Goal: Transaction & Acquisition: Purchase product/service

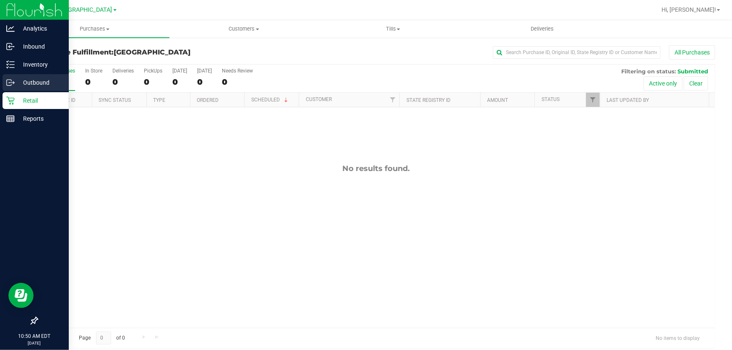
click at [14, 90] on div "Outbound" at bounding box center [36, 82] width 66 height 17
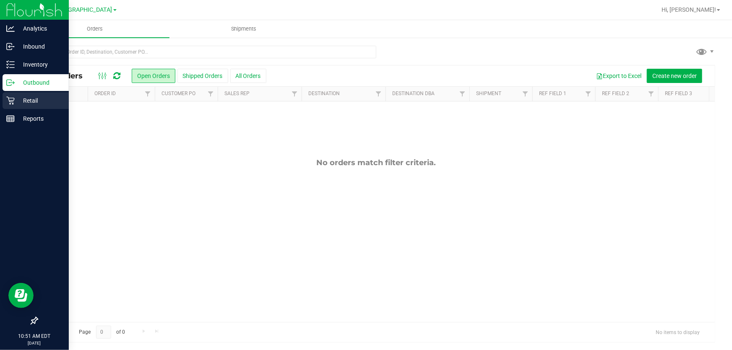
click at [16, 103] on p "Retail" at bounding box center [40, 101] width 50 height 10
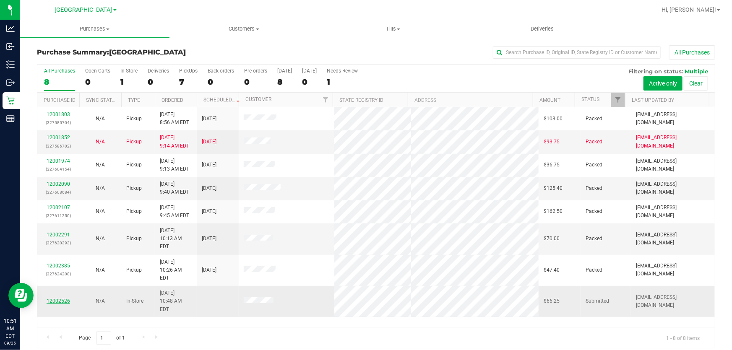
click at [54, 298] on link "12002526" at bounding box center [59, 301] width 24 height 6
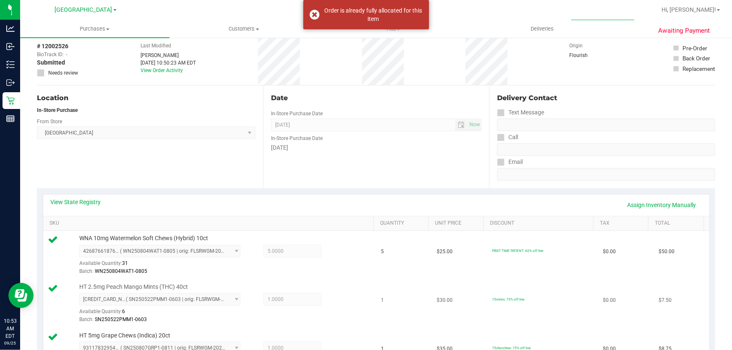
scroll to position [343, 0]
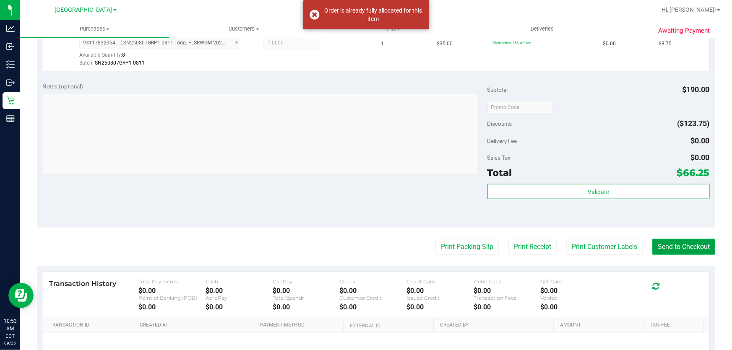
click at [677, 241] on button "Send to Checkout" at bounding box center [684, 247] width 63 height 16
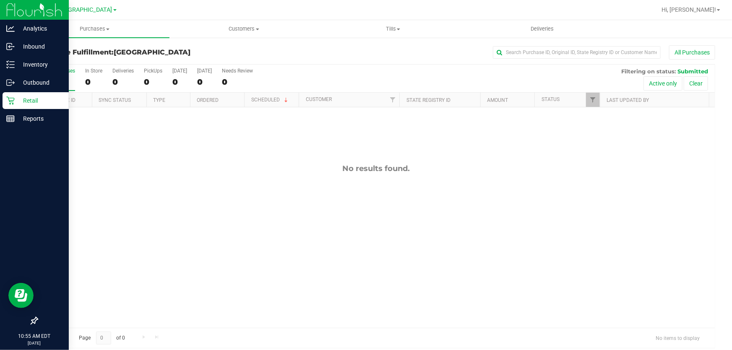
click at [18, 96] on p "Retail" at bounding box center [40, 101] width 50 height 10
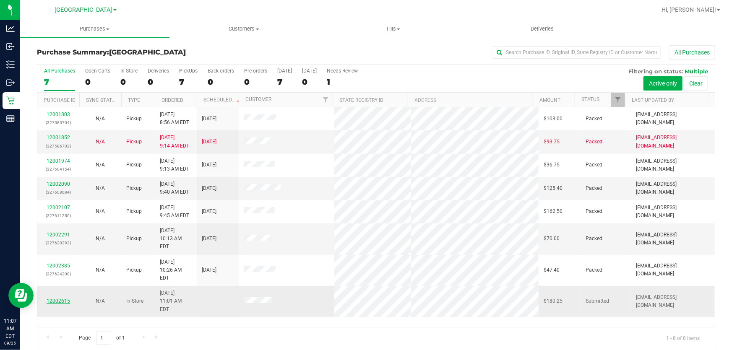
click at [59, 298] on link "12002615" at bounding box center [59, 301] width 24 height 6
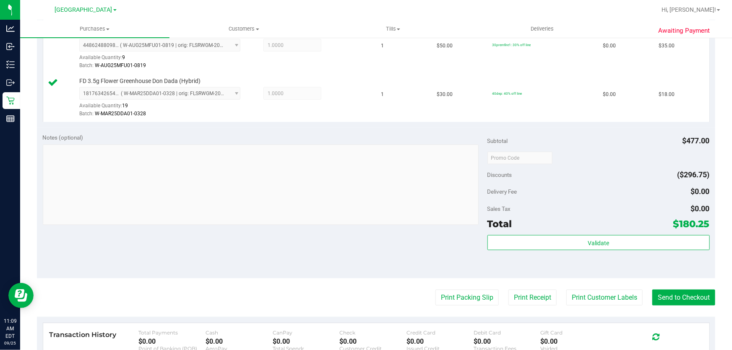
scroll to position [556, 0]
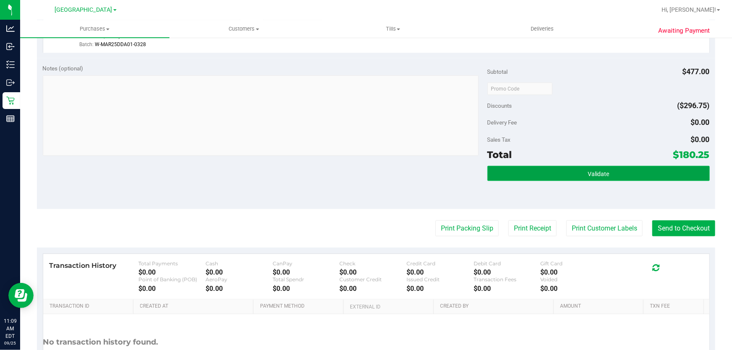
click at [572, 174] on button "Validate" at bounding box center [599, 173] width 222 height 15
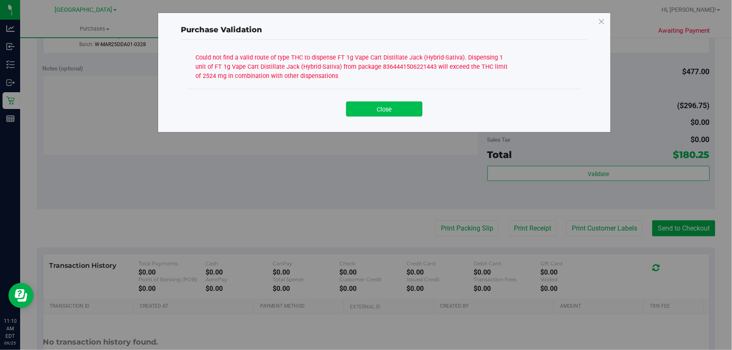
click at [391, 109] on button "Close" at bounding box center [384, 109] width 76 height 15
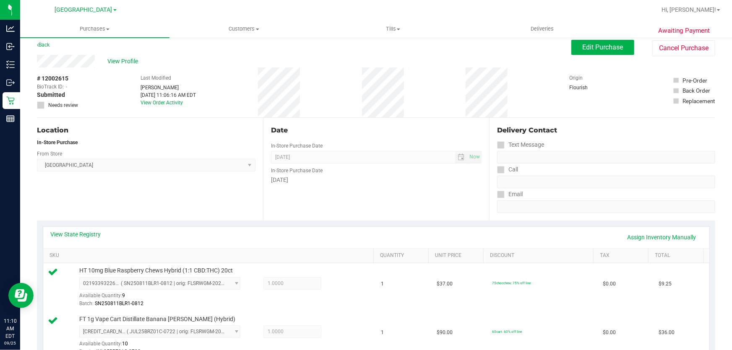
scroll to position [0, 0]
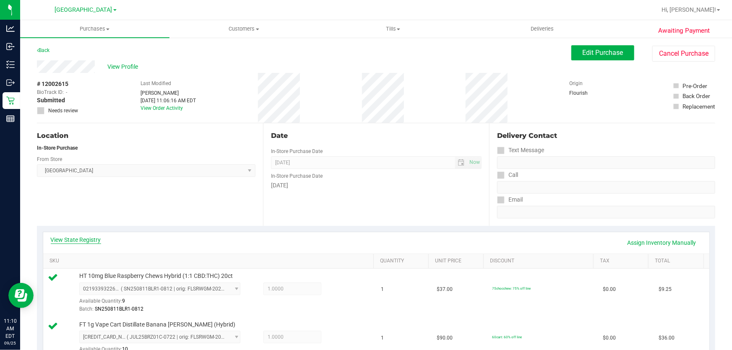
click at [98, 238] on link "View State Registry" at bounding box center [76, 240] width 50 height 8
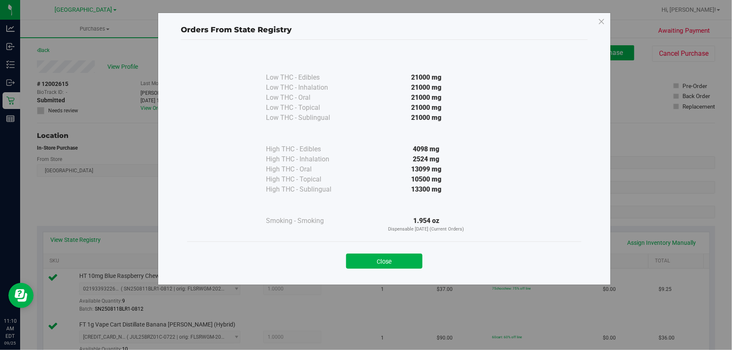
click at [457, 187] on div "13300 mg" at bounding box center [426, 190] width 153 height 10
click at [382, 266] on button "Close" at bounding box center [384, 261] width 76 height 15
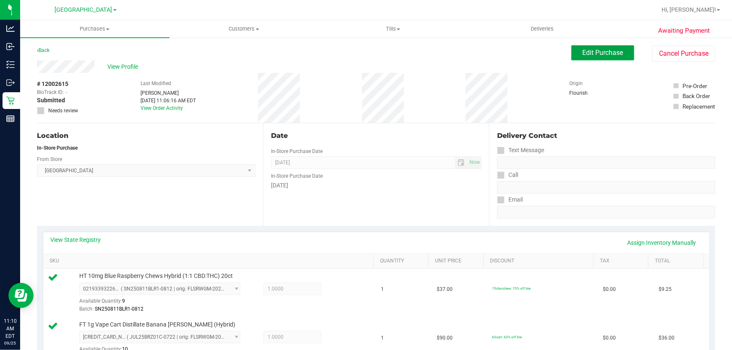
click at [612, 59] on button "Edit Purchase" at bounding box center [603, 52] width 63 height 15
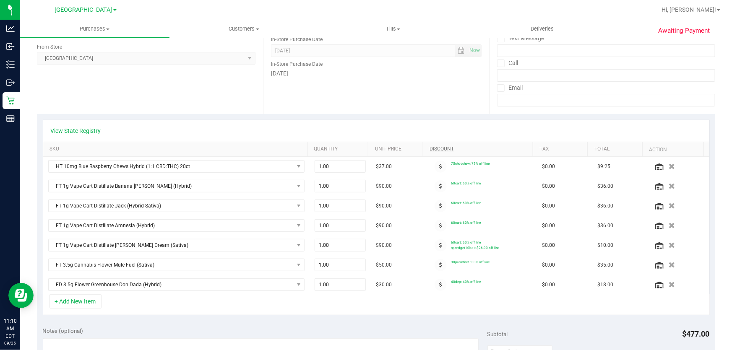
scroll to position [114, 0]
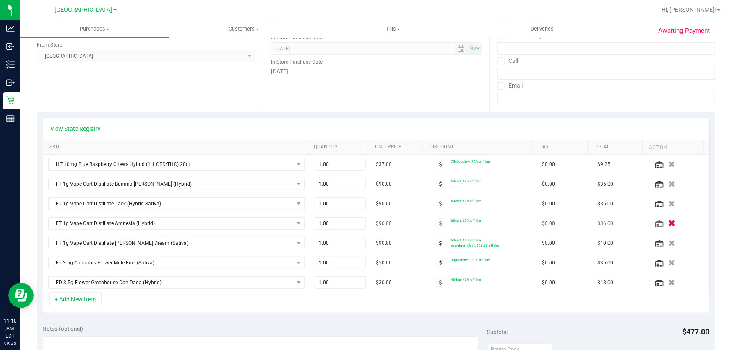
click at [669, 223] on icon "button" at bounding box center [672, 224] width 7 height 6
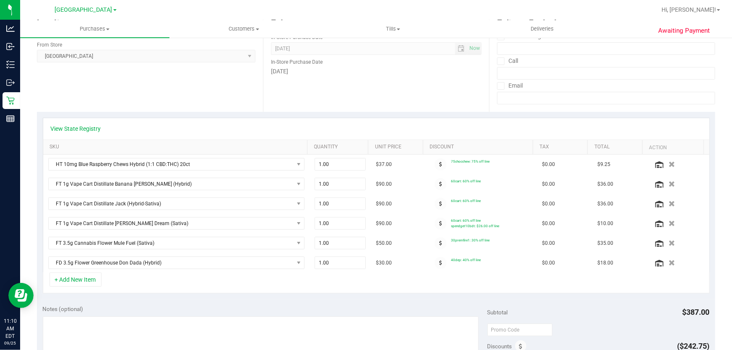
scroll to position [0, 0]
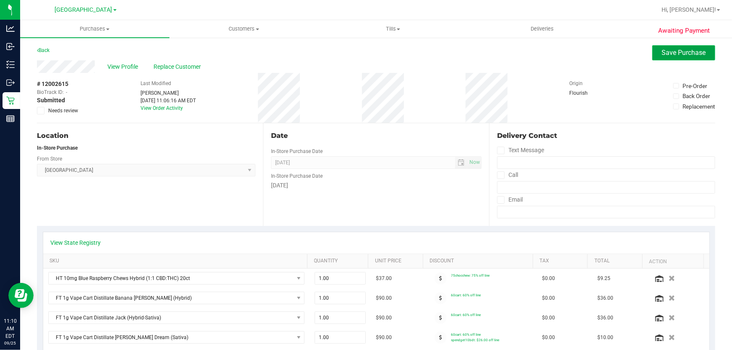
click at [665, 55] on span "Save Purchase" at bounding box center [684, 53] width 44 height 8
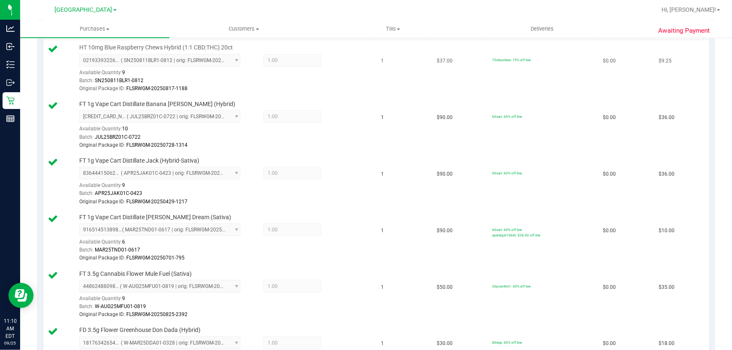
scroll to position [420, 0]
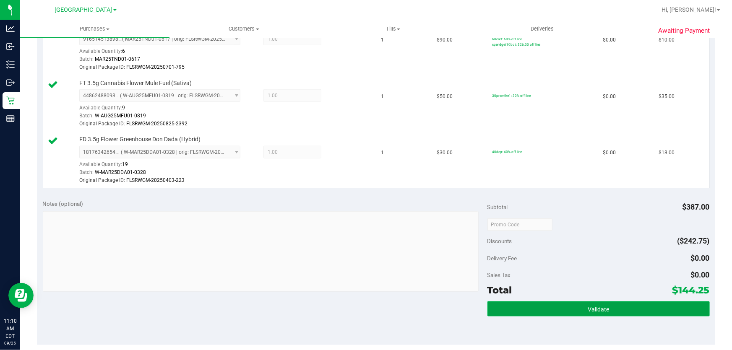
click at [582, 306] on button "Validate" at bounding box center [599, 309] width 222 height 15
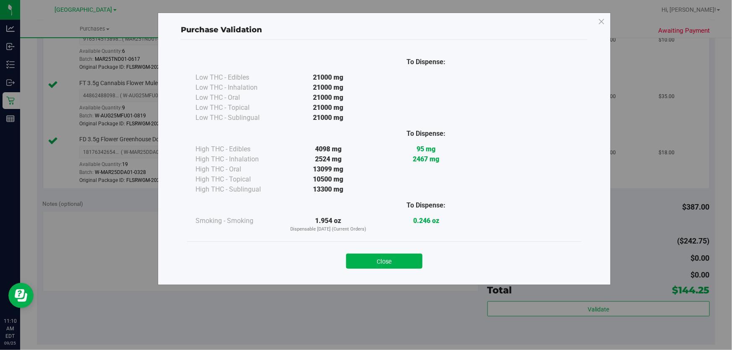
click at [386, 272] on div "Close" at bounding box center [384, 259] width 395 height 34
click at [388, 251] on div "Close" at bounding box center [385, 258] width 382 height 21
click at [403, 258] on button "Close" at bounding box center [384, 261] width 76 height 15
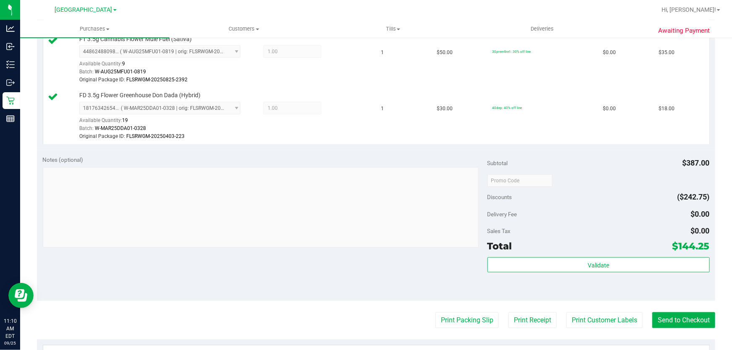
scroll to position [572, 0]
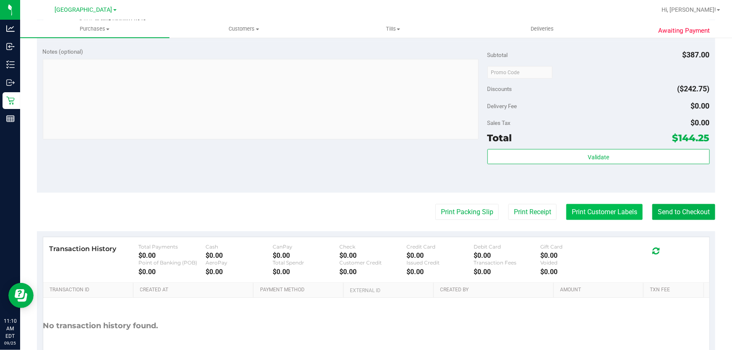
click at [586, 204] on button "Print Customer Labels" at bounding box center [605, 212] width 76 height 16
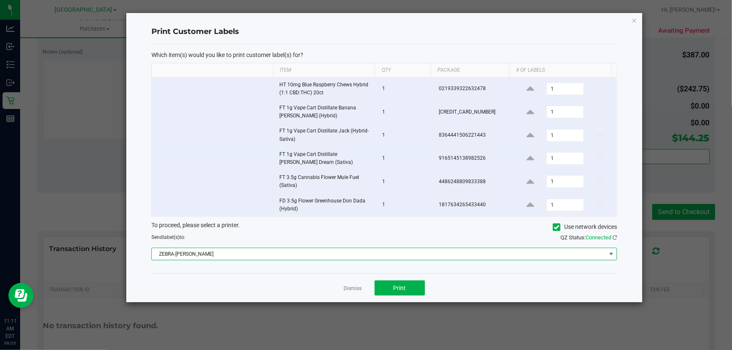
click at [396, 248] on span "ZEBRA-FRANKLIN-PIERCE" at bounding box center [379, 254] width 455 height 12
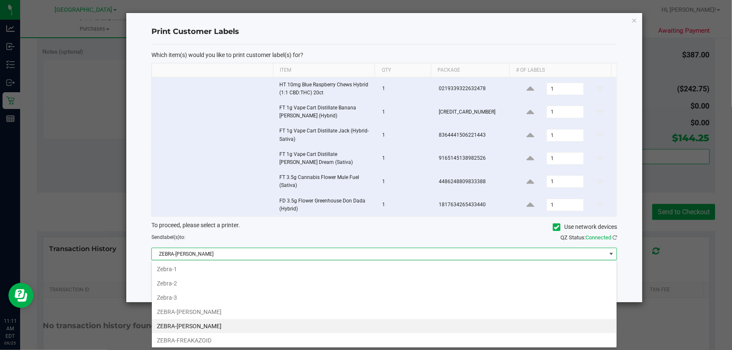
scroll to position [13, 466]
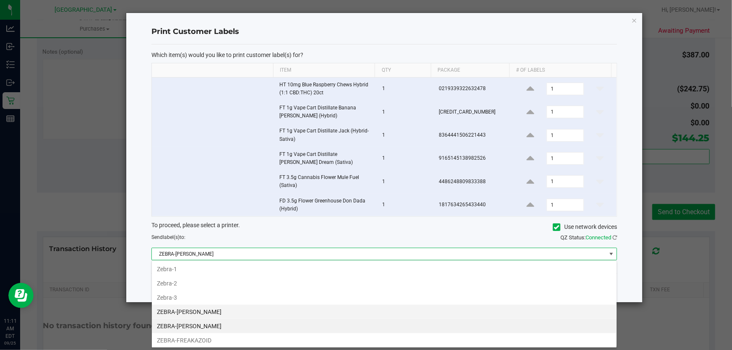
click at [203, 307] on li "ZEBRA-[PERSON_NAME]" at bounding box center [384, 312] width 465 height 14
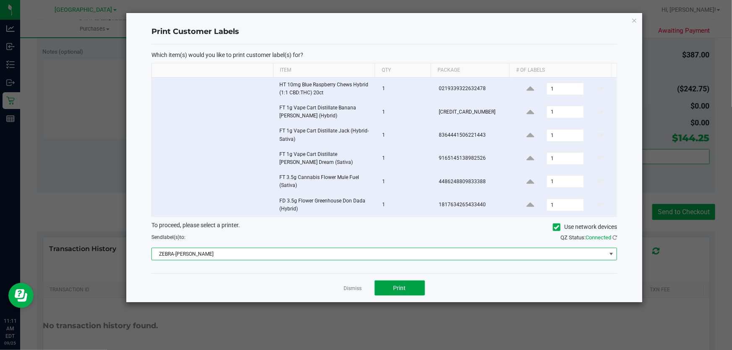
click at [389, 294] on button "Print" at bounding box center [400, 288] width 50 height 15
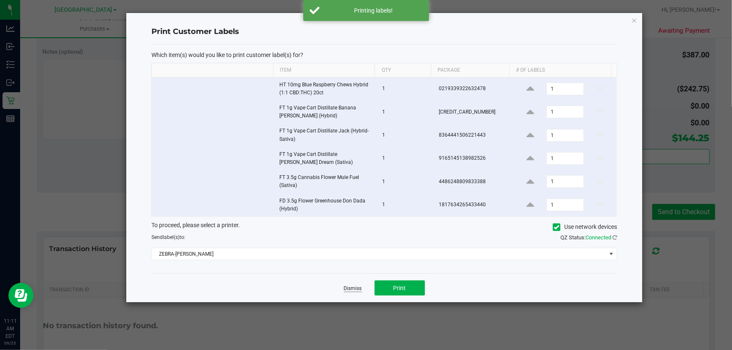
click at [356, 286] on link "Dismiss" at bounding box center [353, 288] width 18 height 7
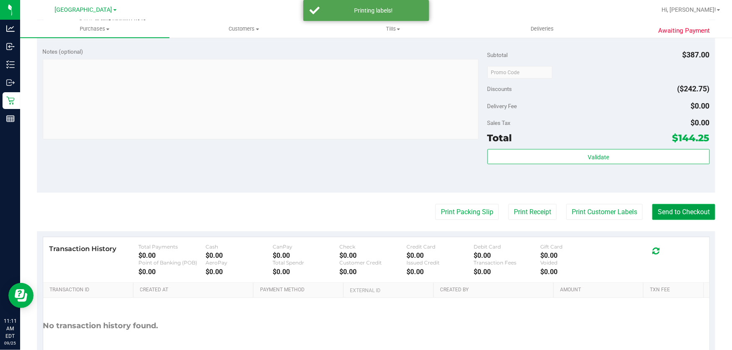
click at [662, 210] on button "Send to Checkout" at bounding box center [684, 212] width 63 height 16
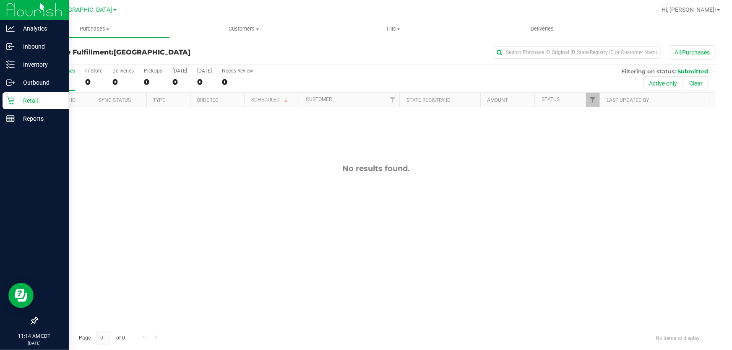
click at [15, 96] on p "Retail" at bounding box center [40, 101] width 50 height 10
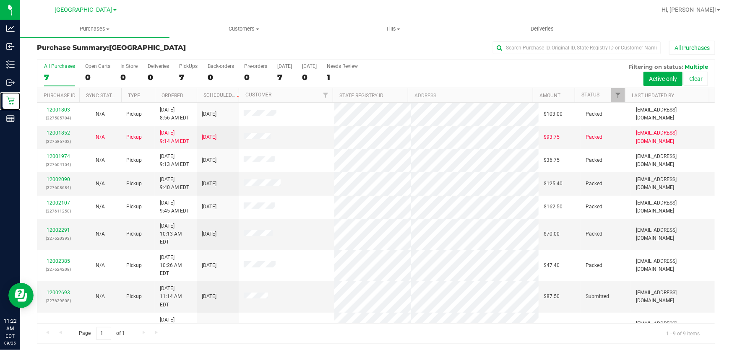
scroll to position [6, 0]
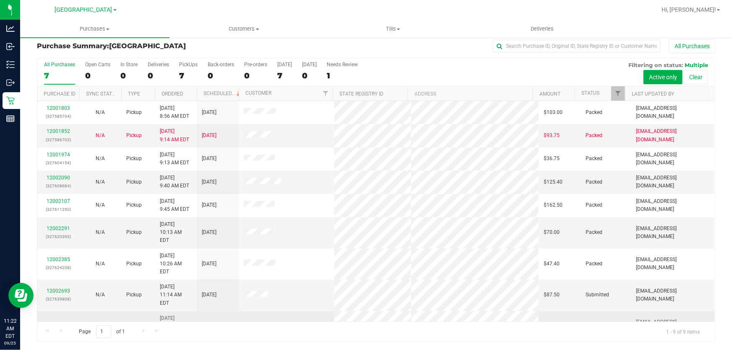
click at [67, 324] on link "12002724" at bounding box center [59, 327] width 24 height 6
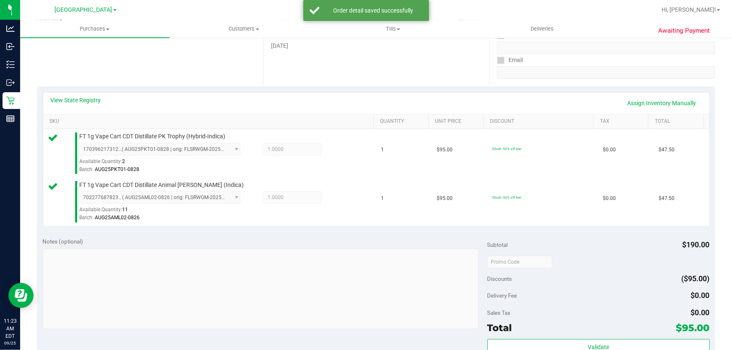
scroll to position [197, 0]
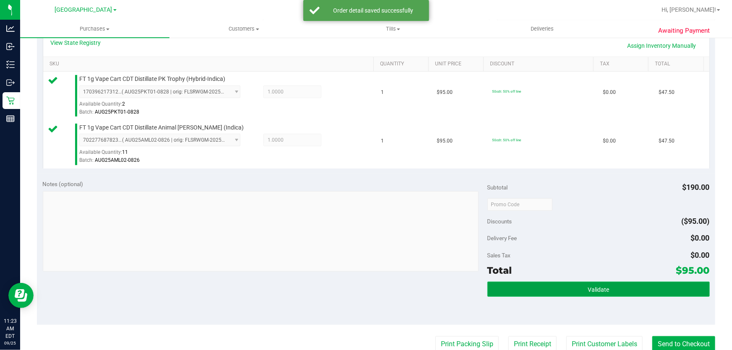
click at [570, 285] on button "Validate" at bounding box center [599, 289] width 222 height 15
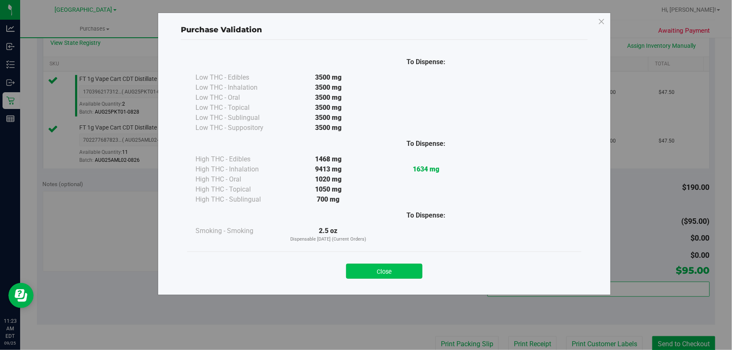
click at [358, 271] on button "Close" at bounding box center [384, 271] width 76 height 15
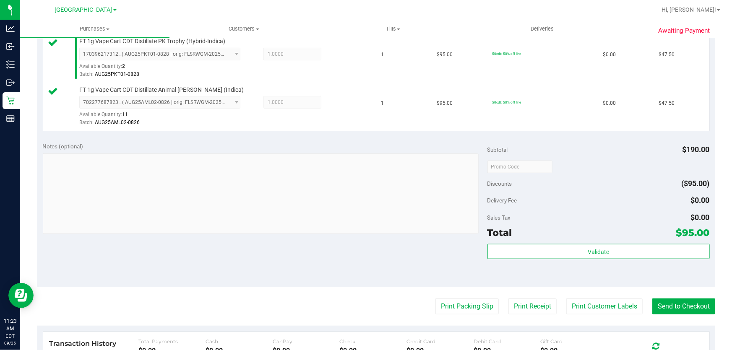
scroll to position [311, 0]
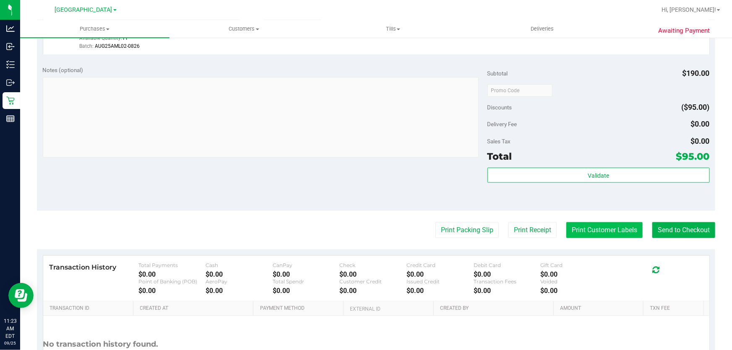
click at [597, 231] on button "Print Customer Labels" at bounding box center [605, 230] width 76 height 16
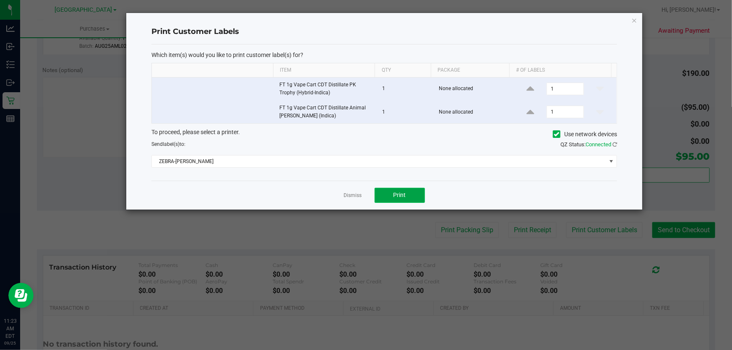
click at [397, 193] on span "Print" at bounding box center [400, 195] width 13 height 7
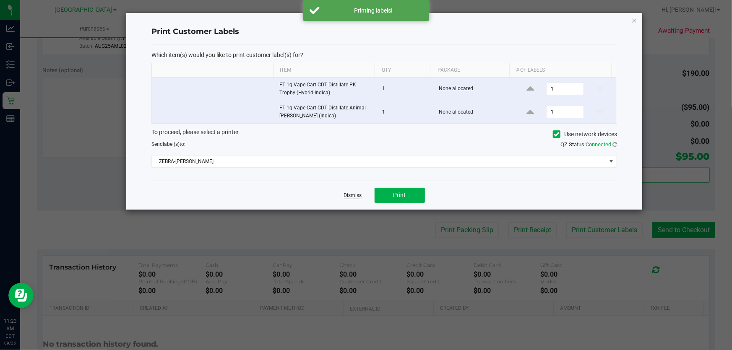
click at [355, 197] on link "Dismiss" at bounding box center [353, 195] width 18 height 7
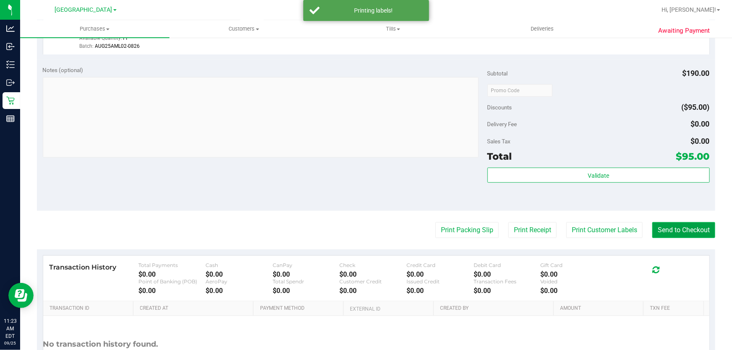
click at [665, 228] on button "Send to Checkout" at bounding box center [684, 230] width 63 height 16
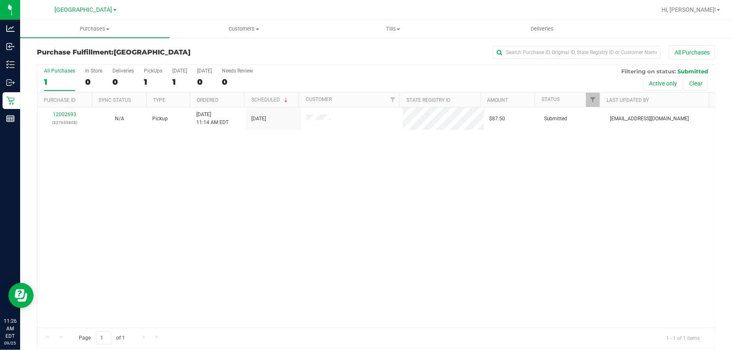
click at [273, 255] on div "12002693 (327639808) N/A Pickup 9/25/2025 11:14 AM EDT 9/25/2025 $87.50 Submitt…" at bounding box center [376, 217] width 678 height 221
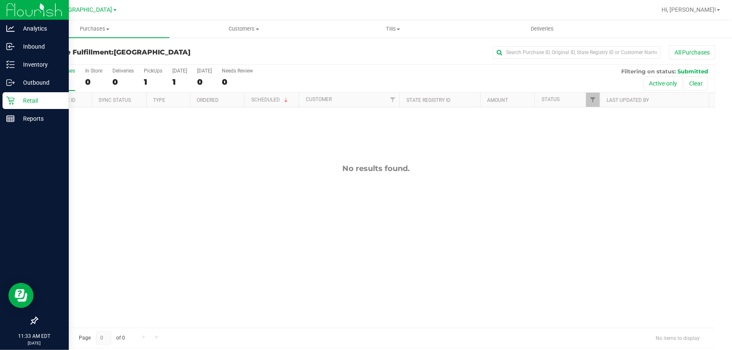
click at [16, 100] on p "Retail" at bounding box center [40, 101] width 50 height 10
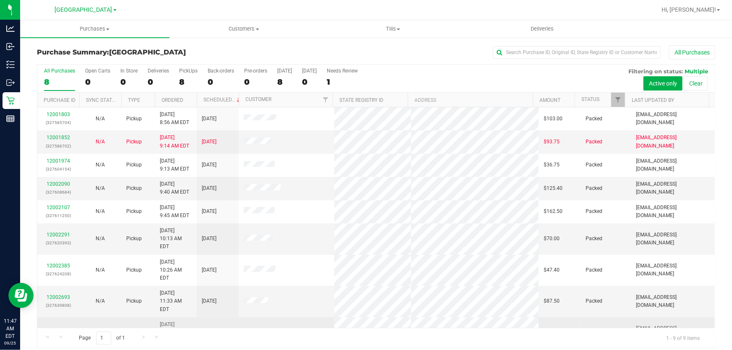
click at [56, 330] on link "12002903" at bounding box center [59, 333] width 24 height 6
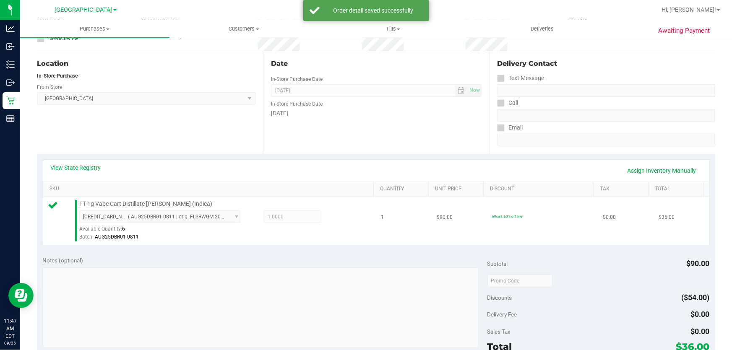
scroll to position [191, 0]
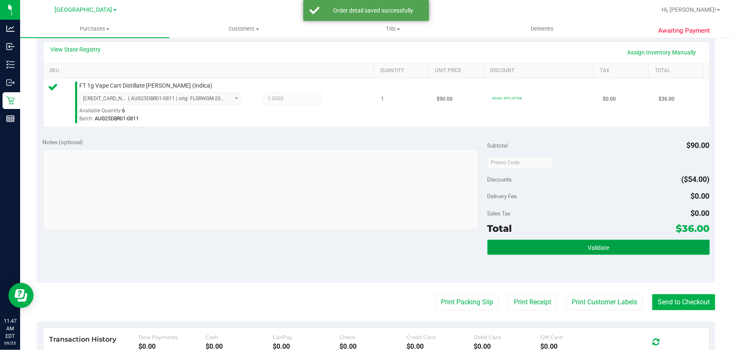
click at [590, 249] on span "Validate" at bounding box center [598, 248] width 21 height 7
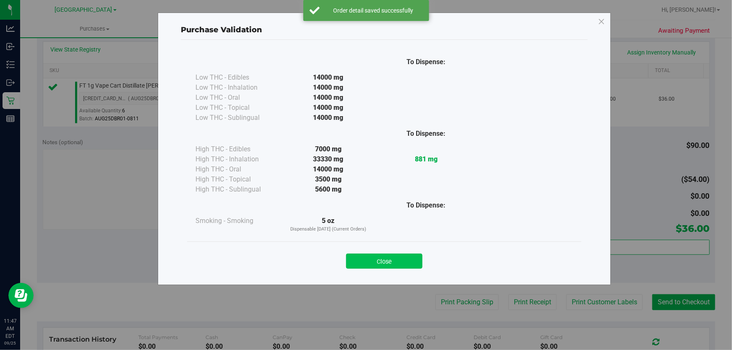
click at [406, 260] on button "Close" at bounding box center [384, 261] width 76 height 15
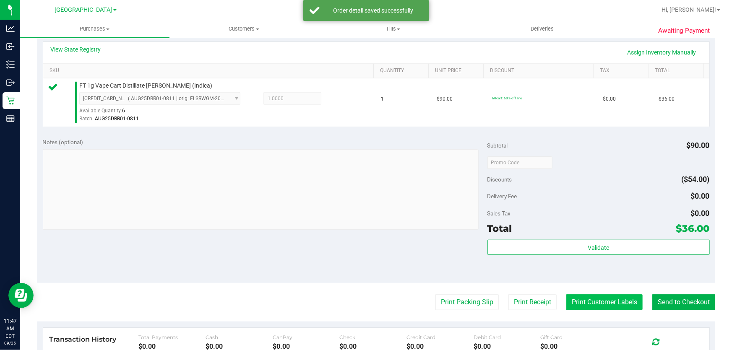
click at [624, 302] on button "Print Customer Labels" at bounding box center [605, 303] width 76 height 16
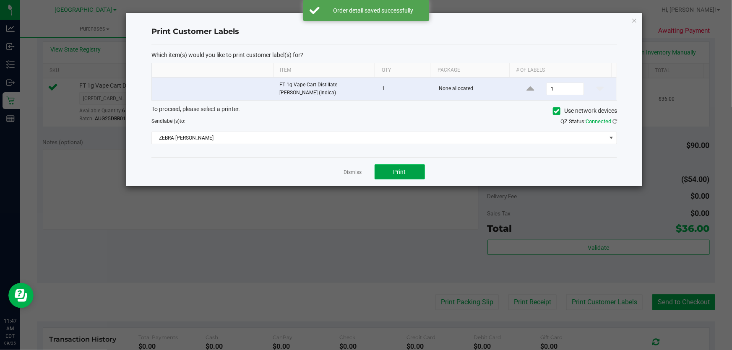
click at [407, 172] on button "Print" at bounding box center [400, 172] width 50 height 15
click at [358, 170] on link "Dismiss" at bounding box center [353, 172] width 18 height 7
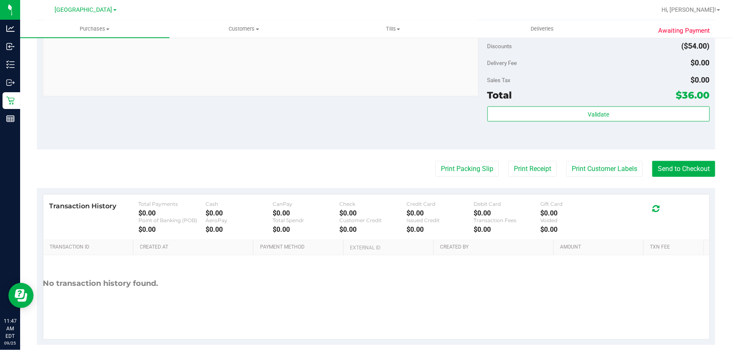
scroll to position [335, 0]
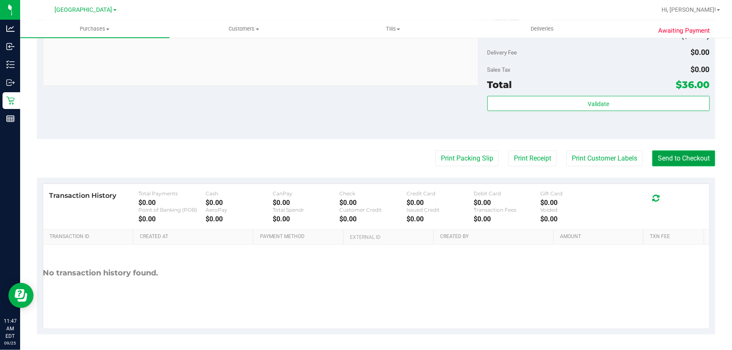
click at [659, 158] on button "Send to Checkout" at bounding box center [684, 159] width 63 height 16
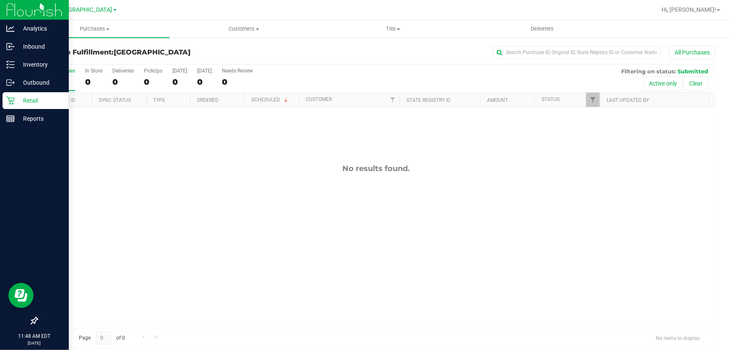
click at [10, 102] on icon at bounding box center [10, 101] width 8 height 8
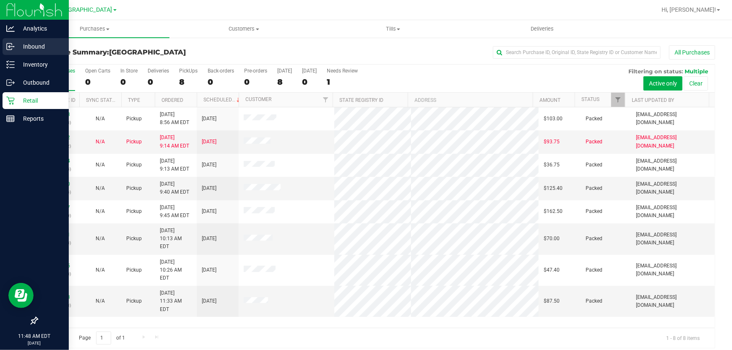
click at [38, 45] on p "Inbound" at bounding box center [40, 47] width 50 height 10
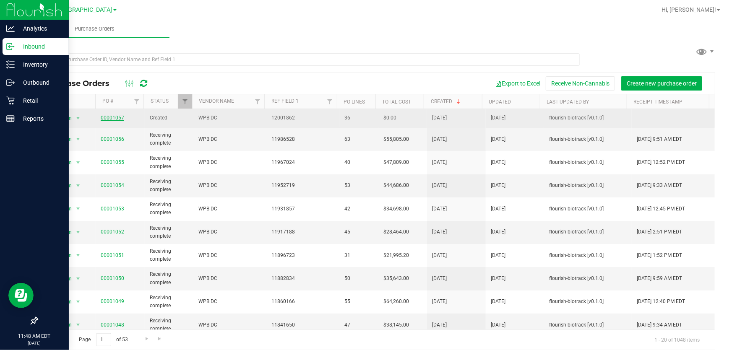
click at [110, 118] on link "00001057" at bounding box center [113, 118] width 24 height 6
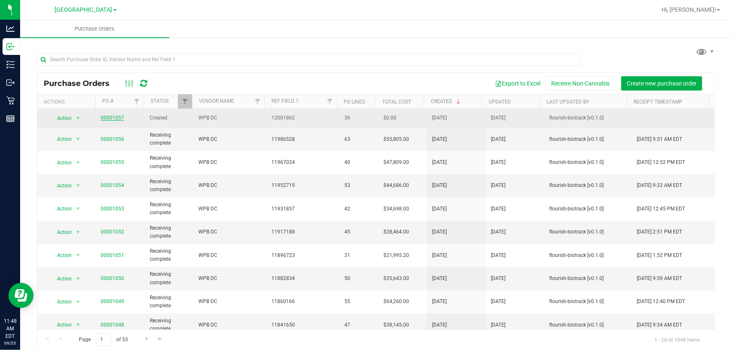
click at [112, 118] on link "00001057" at bounding box center [113, 118] width 24 height 6
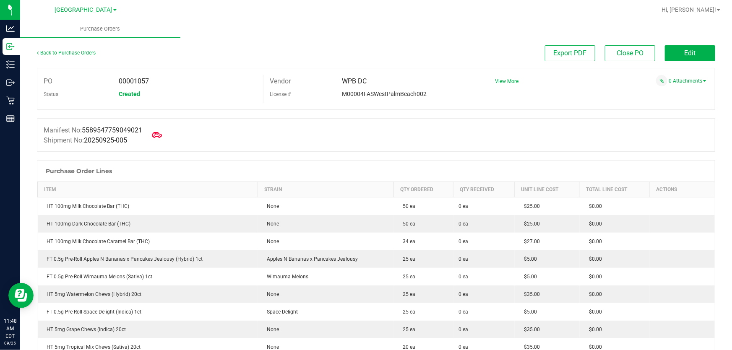
click at [485, 126] on div "Manifest No: 5589547759049021 Shipment No: 20250925-005" at bounding box center [376, 135] width 679 height 34
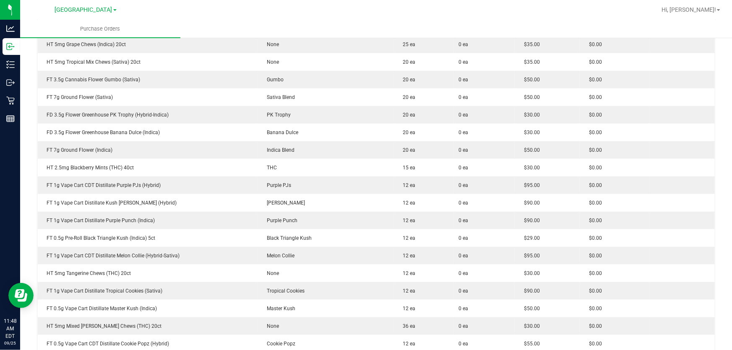
scroll to position [567, 0]
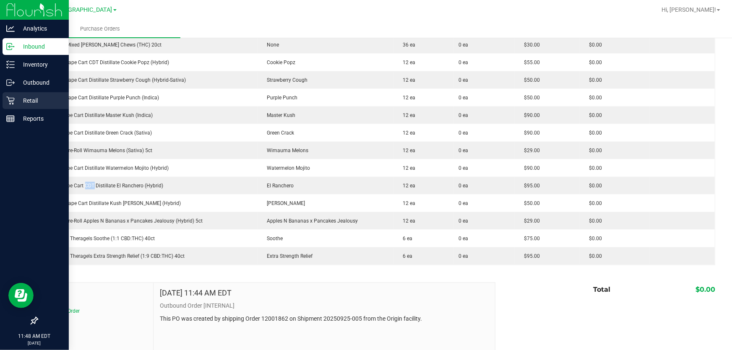
click at [13, 96] on div "Retail" at bounding box center [36, 100] width 66 height 17
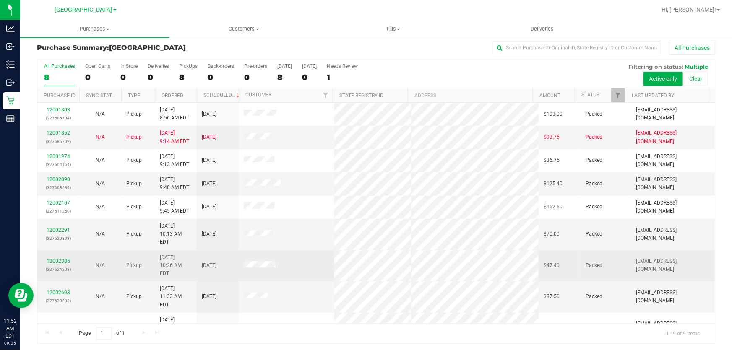
scroll to position [6, 0]
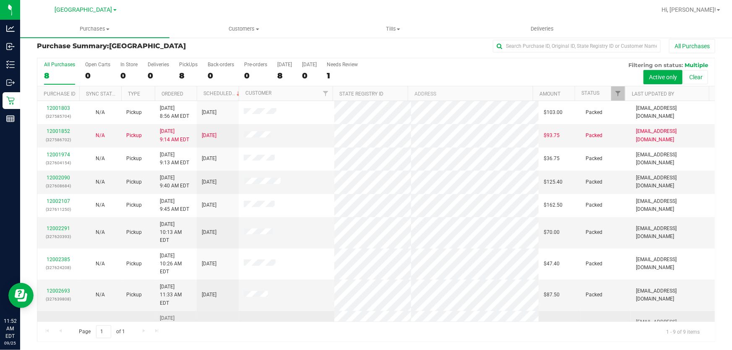
click at [61, 324] on link "12002945" at bounding box center [59, 327] width 24 height 6
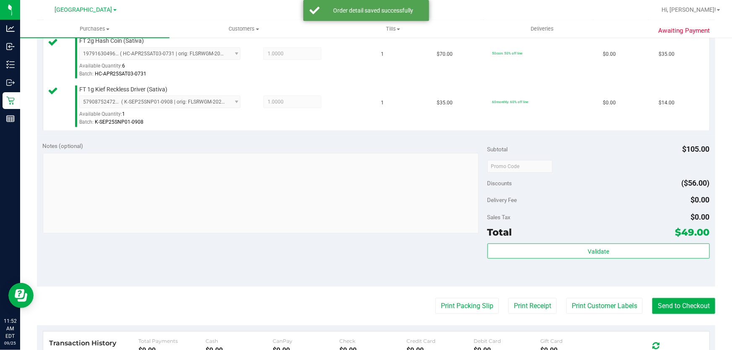
scroll to position [311, 0]
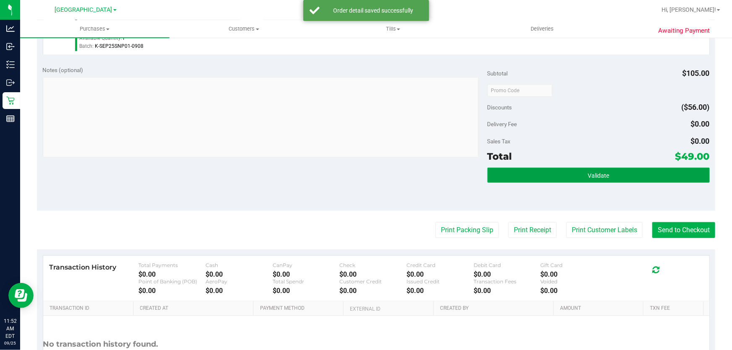
click at [586, 178] on button "Validate" at bounding box center [599, 175] width 222 height 15
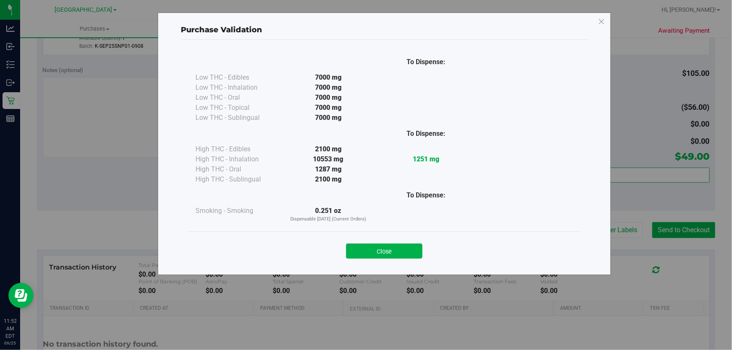
click at [400, 252] on button "Close" at bounding box center [384, 251] width 76 height 15
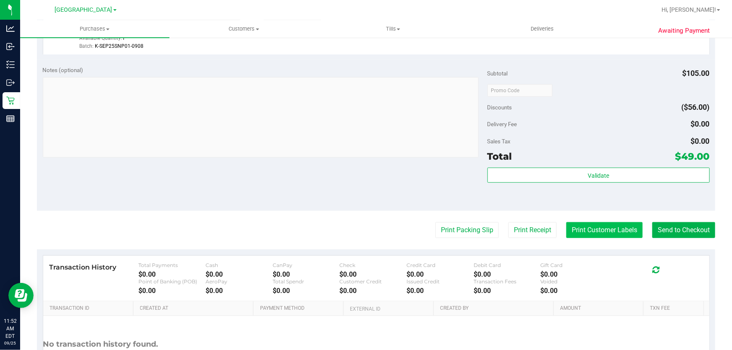
click at [609, 234] on button "Print Customer Labels" at bounding box center [605, 230] width 76 height 16
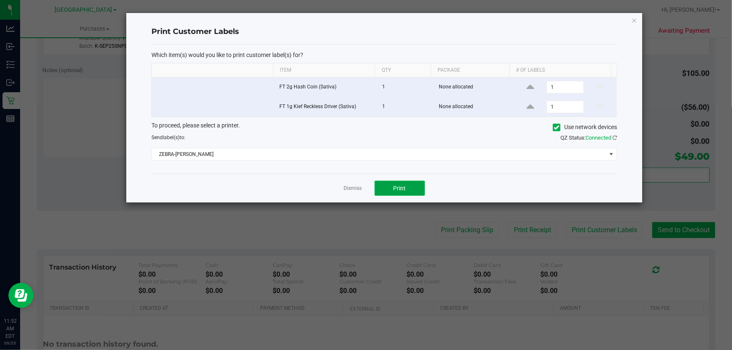
click at [411, 192] on button "Print" at bounding box center [400, 188] width 50 height 15
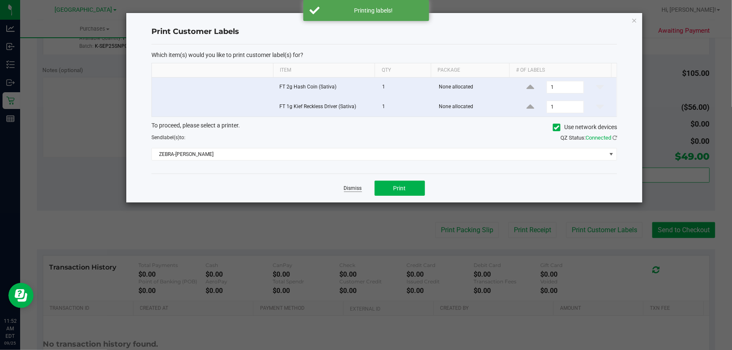
click at [356, 187] on link "Dismiss" at bounding box center [353, 188] width 18 height 7
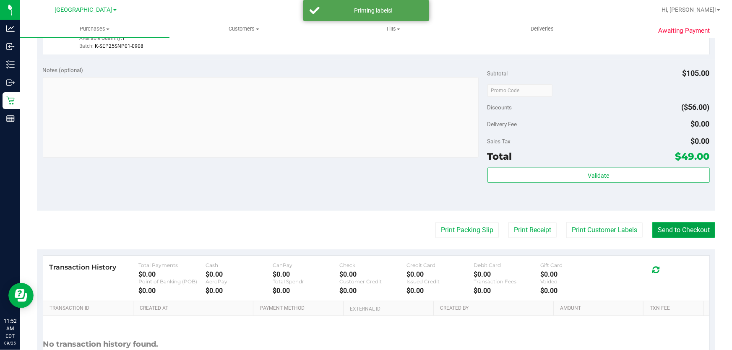
click at [678, 225] on button "Send to Checkout" at bounding box center [684, 230] width 63 height 16
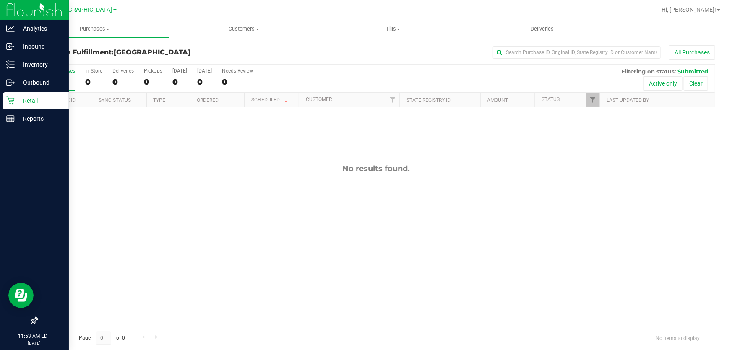
click at [12, 100] on icon at bounding box center [10, 101] width 8 height 8
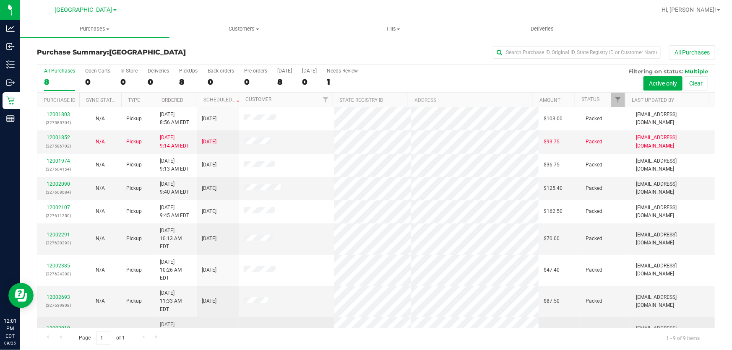
click at [65, 326] on link "12003010" at bounding box center [59, 329] width 24 height 6
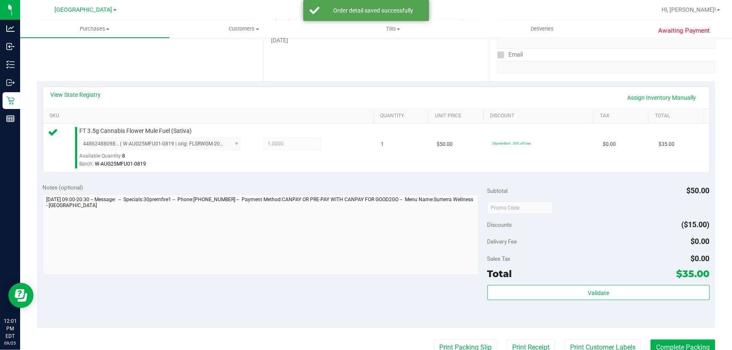
scroll to position [229, 0]
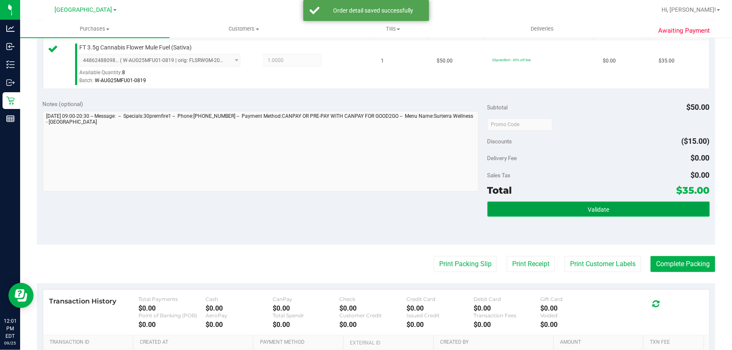
click at [554, 206] on button "Validate" at bounding box center [599, 209] width 222 height 15
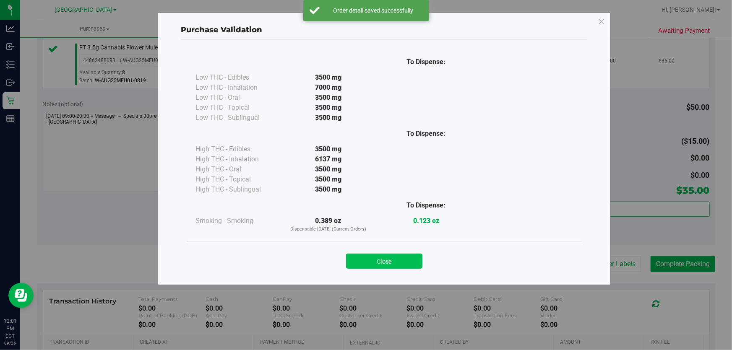
click at [402, 262] on button "Close" at bounding box center [384, 261] width 76 height 15
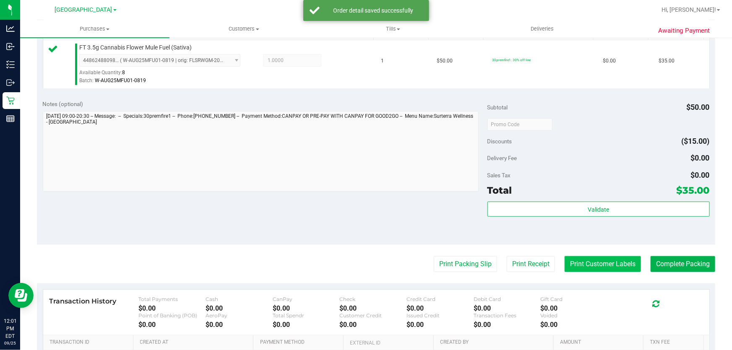
click at [603, 267] on button "Print Customer Labels" at bounding box center [603, 264] width 76 height 16
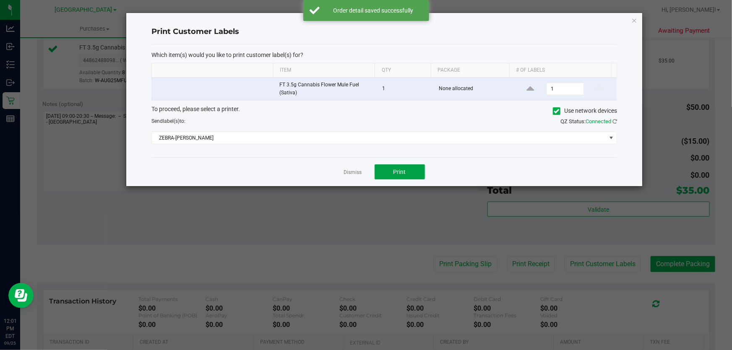
click at [403, 170] on span "Print" at bounding box center [400, 172] width 13 height 7
click at [357, 172] on link "Dismiss" at bounding box center [353, 172] width 18 height 7
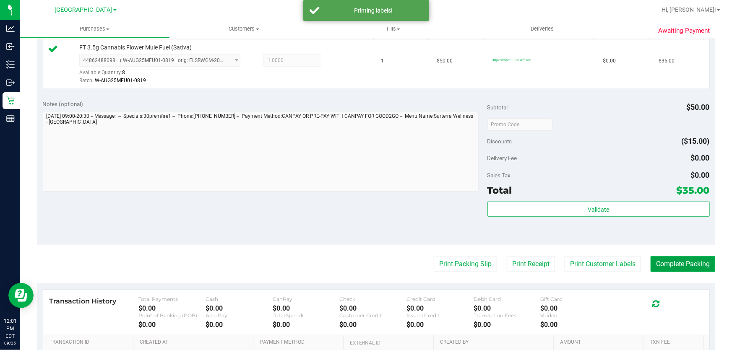
click at [671, 262] on button "Complete Packing" at bounding box center [683, 264] width 65 height 16
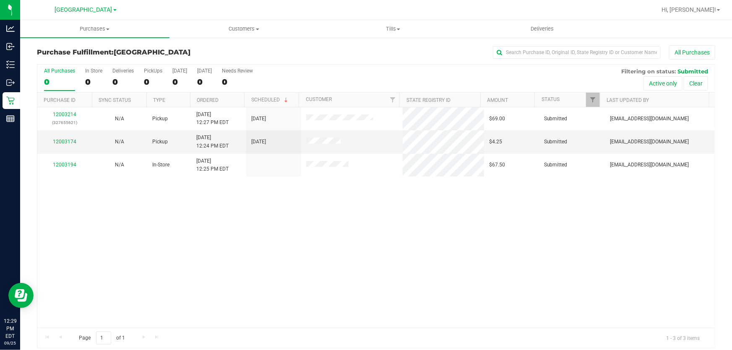
click at [136, 239] on div "12003214 (327655621) N/A Pickup [DATE] 12:27 PM EDT 9/25/2025 $69.00 Submitted …" at bounding box center [376, 217] width 678 height 221
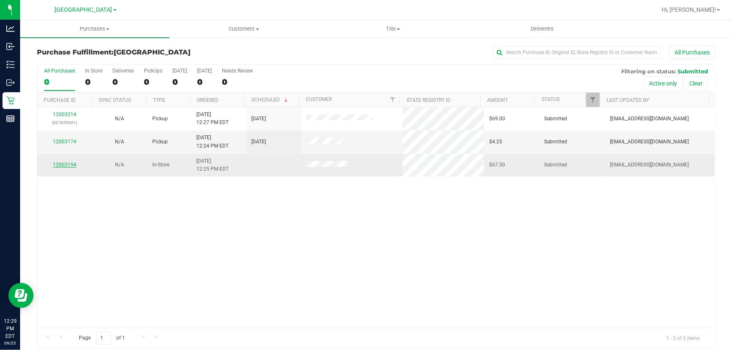
click at [61, 165] on link "12003194" at bounding box center [65, 165] width 24 height 6
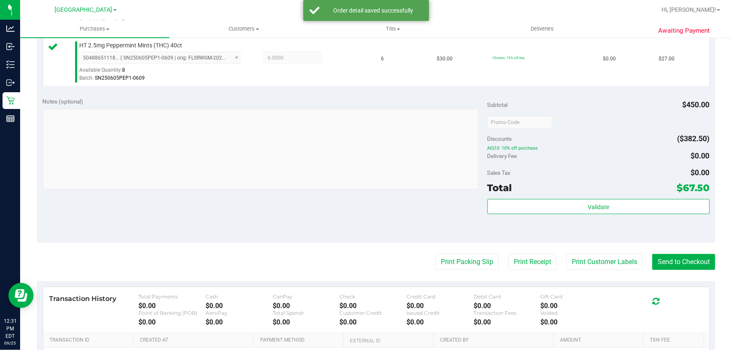
scroll to position [382, 0]
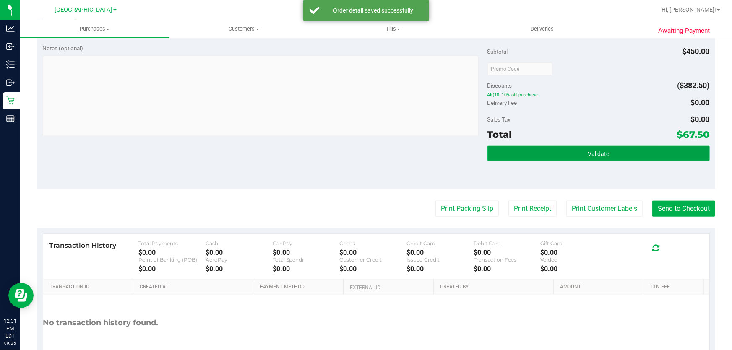
click at [612, 154] on button "Validate" at bounding box center [599, 153] width 222 height 15
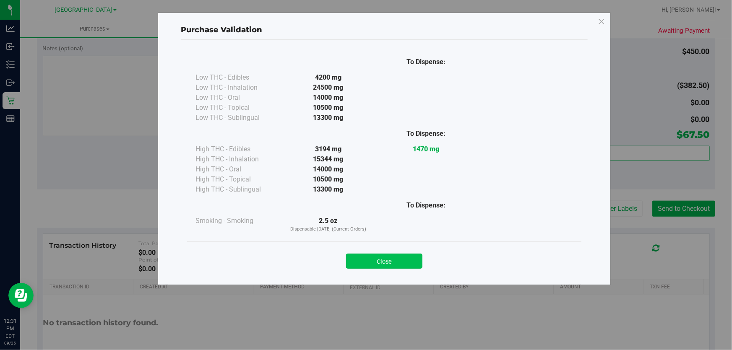
click at [389, 254] on button "Close" at bounding box center [384, 261] width 76 height 15
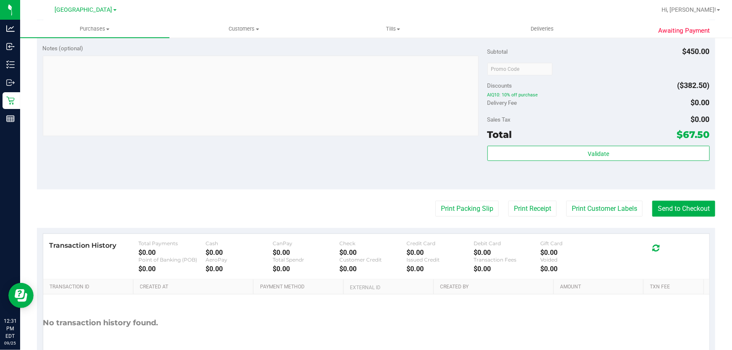
click at [387, 263] on div "Customer Credit $0.00" at bounding box center [373, 265] width 67 height 16
click at [597, 202] on button "Print Customer Labels" at bounding box center [605, 209] width 76 height 16
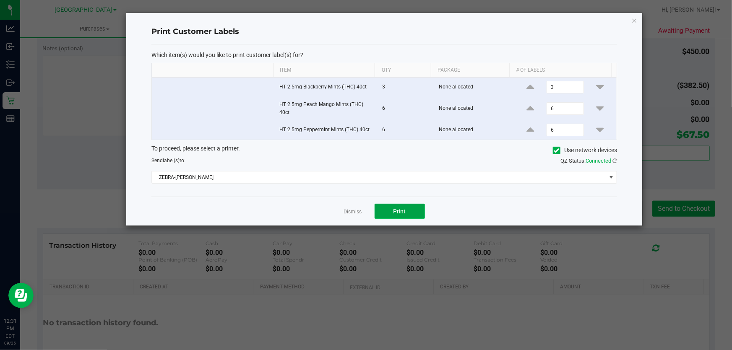
click at [414, 209] on button "Print" at bounding box center [400, 211] width 50 height 15
click at [344, 209] on link "Dismiss" at bounding box center [353, 212] width 18 height 7
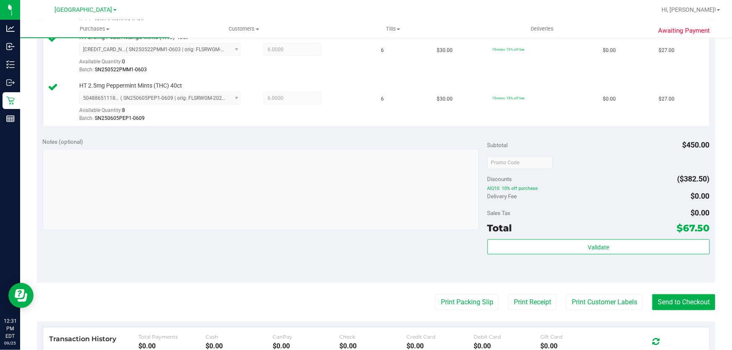
scroll to position [343, 0]
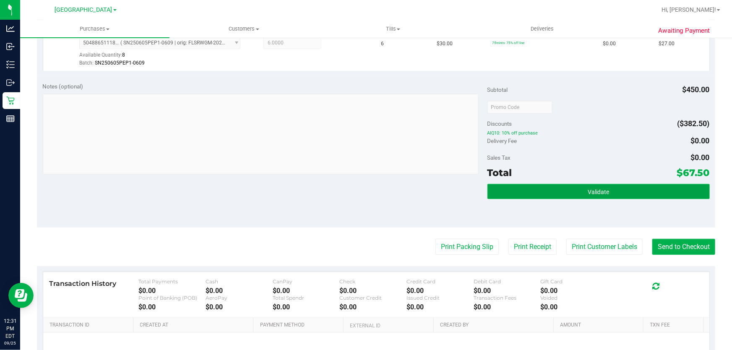
click at [544, 193] on button "Validate" at bounding box center [599, 191] width 222 height 15
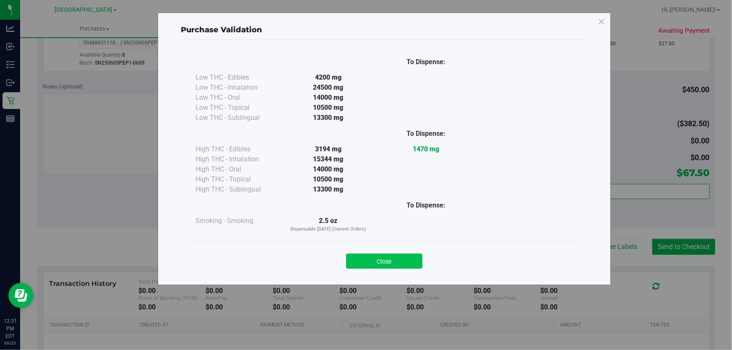
click at [402, 260] on button "Close" at bounding box center [384, 261] width 76 height 15
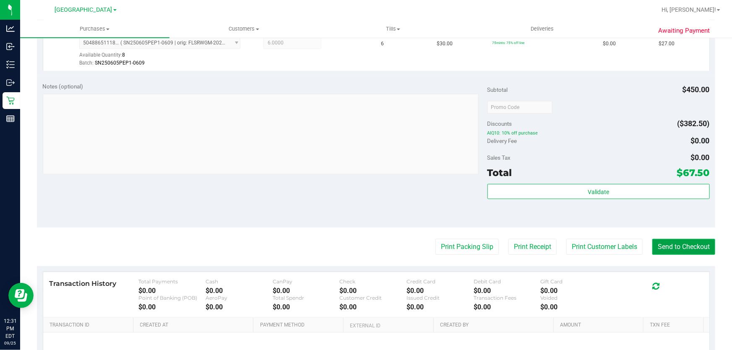
click at [674, 244] on button "Send to Checkout" at bounding box center [684, 247] width 63 height 16
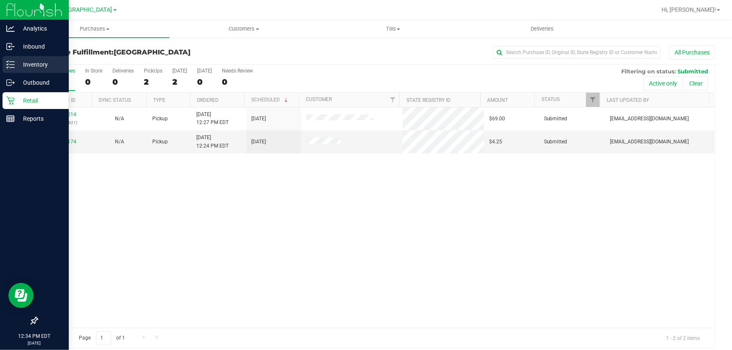
click at [26, 62] on p "Inventory" at bounding box center [40, 65] width 50 height 10
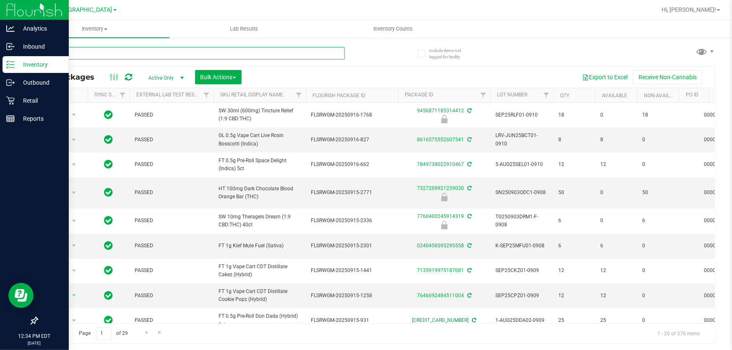
click at [182, 52] on input "text" at bounding box center [191, 53] width 308 height 13
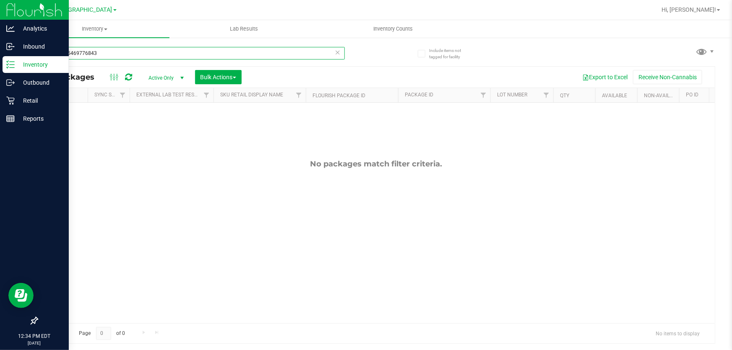
type input "8676235469776843"
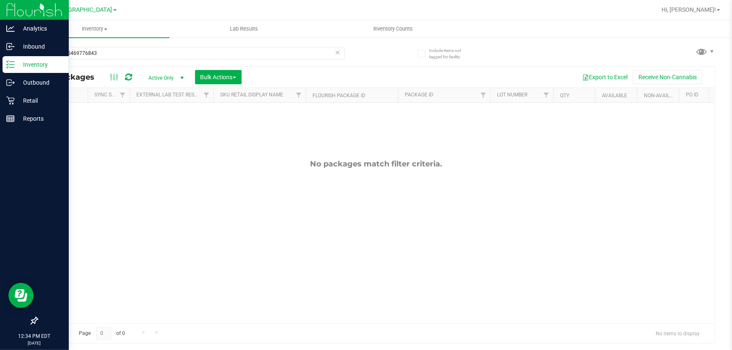
click at [339, 50] on icon at bounding box center [338, 52] width 6 height 10
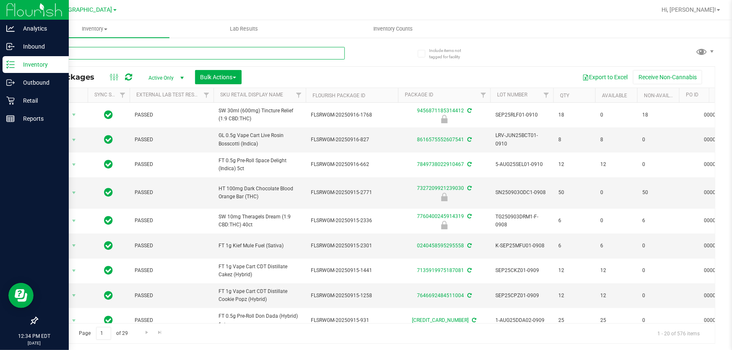
click at [115, 51] on input "text" at bounding box center [191, 53] width 308 height 13
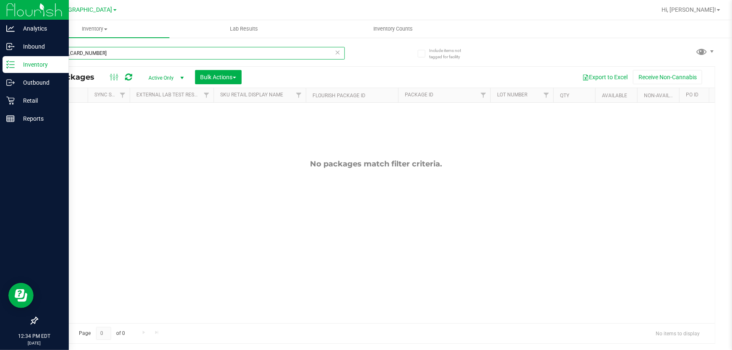
type input "[CREDIT_CARD_NUMBER]"
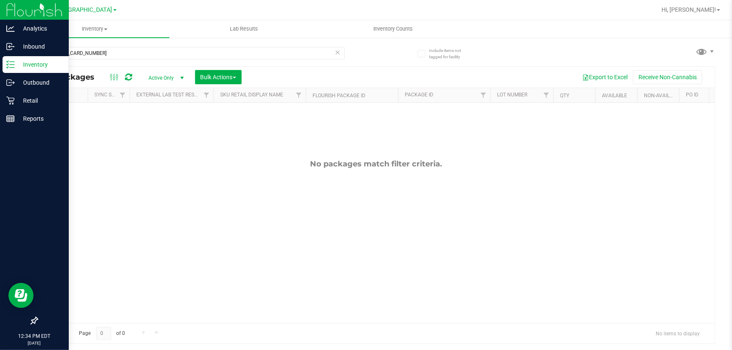
click at [337, 52] on icon at bounding box center [338, 52] width 6 height 10
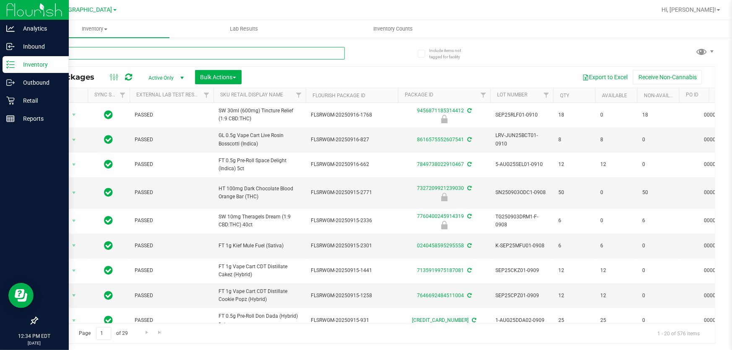
click at [305, 52] on input "text" at bounding box center [191, 53] width 308 height 13
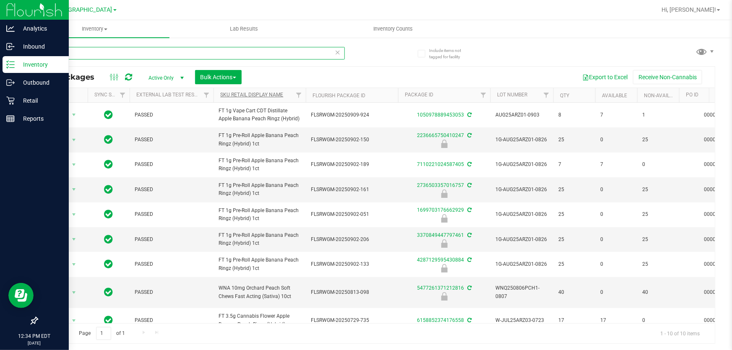
type input "peach"
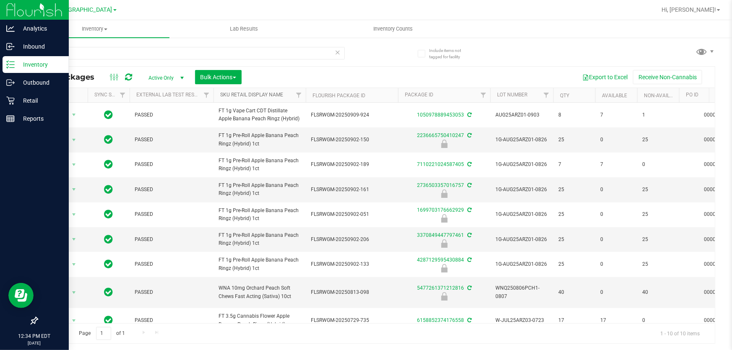
click at [263, 94] on link "Sku Retail Display Name" at bounding box center [251, 95] width 63 height 6
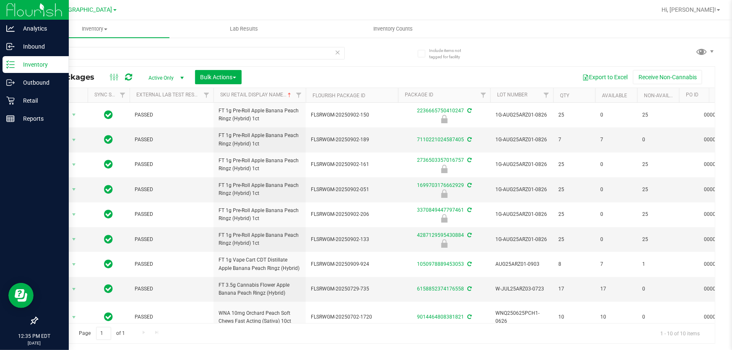
click at [339, 52] on icon at bounding box center [338, 52] width 6 height 10
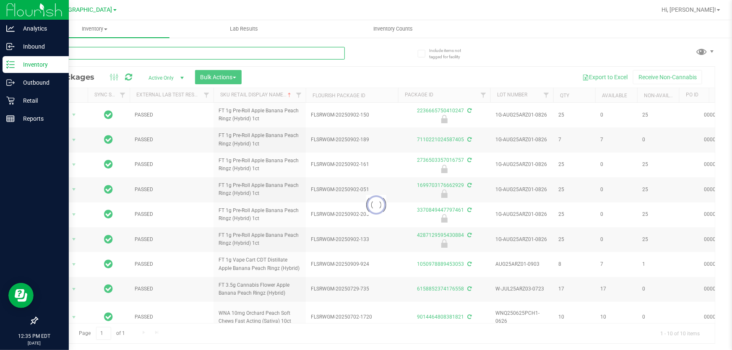
click at [189, 53] on input "text" at bounding box center [191, 53] width 308 height 13
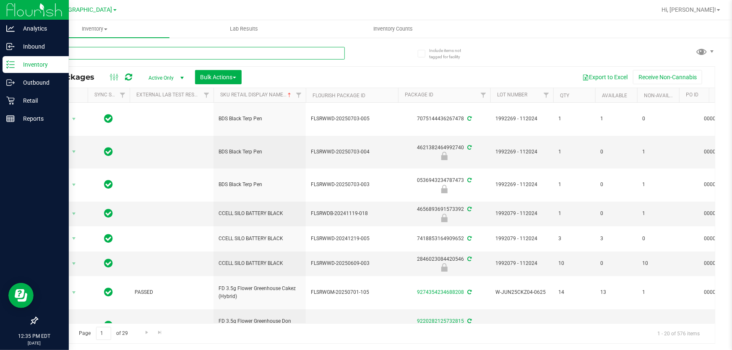
click at [189, 49] on input "text" at bounding box center [191, 53] width 308 height 13
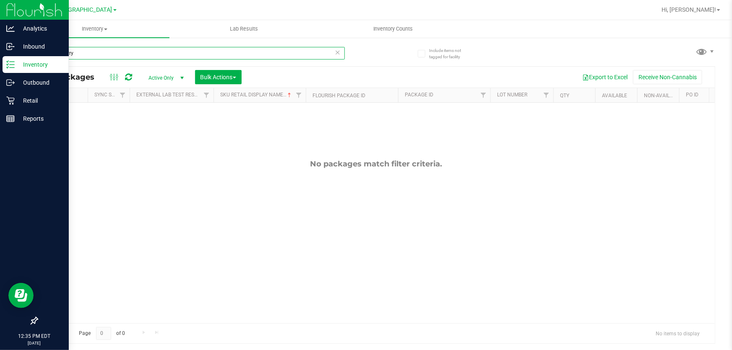
type input "blackberry"
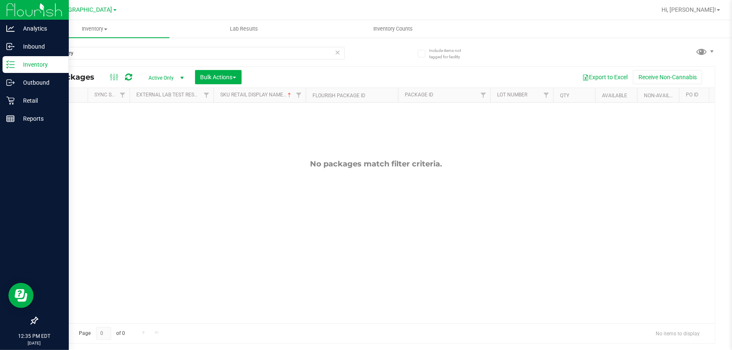
click at [338, 51] on icon at bounding box center [338, 52] width 6 height 10
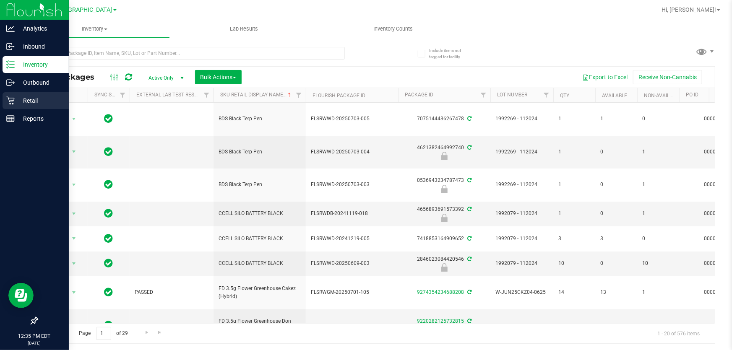
click at [18, 96] on p "Retail" at bounding box center [40, 101] width 50 height 10
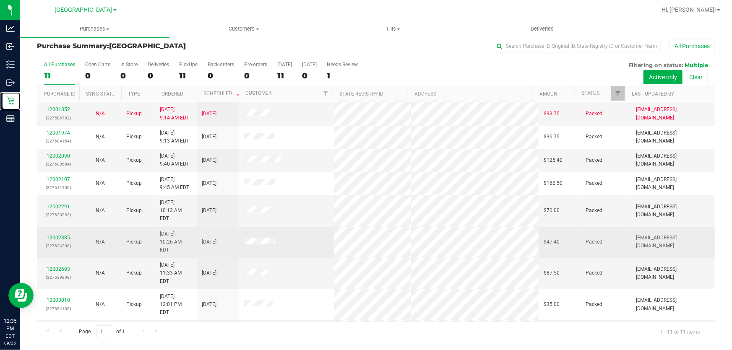
scroll to position [34, 0]
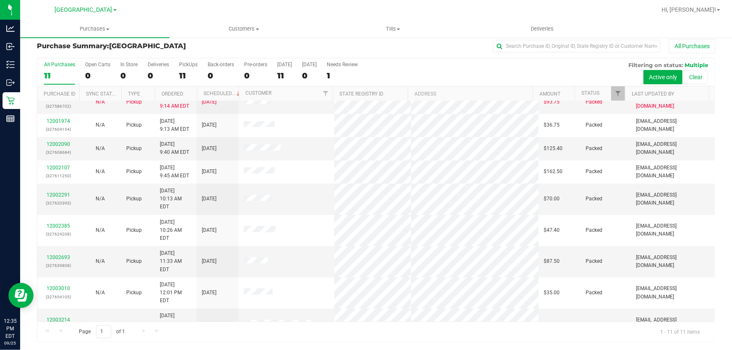
click at [61, 350] on link "12003174" at bounding box center [59, 356] width 24 height 6
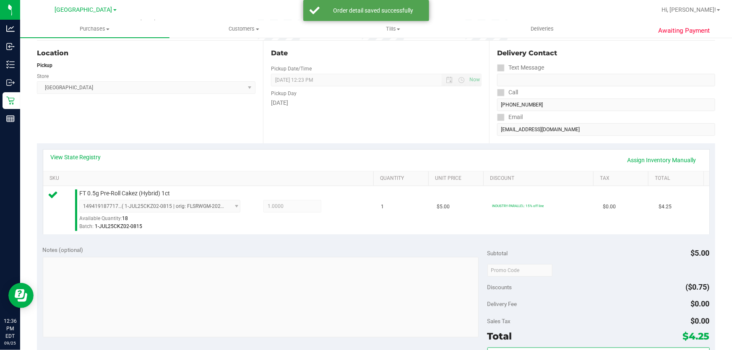
scroll to position [159, 0]
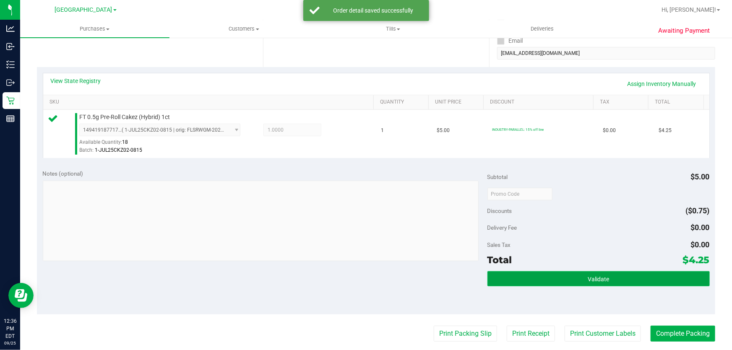
click at [602, 280] on span "Validate" at bounding box center [598, 279] width 21 height 7
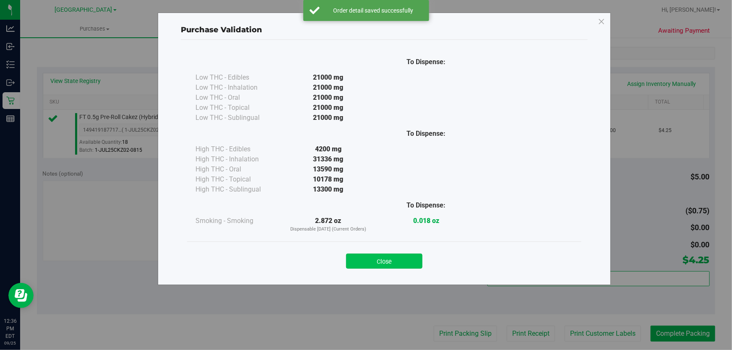
click at [353, 262] on button "Close" at bounding box center [384, 261] width 76 height 15
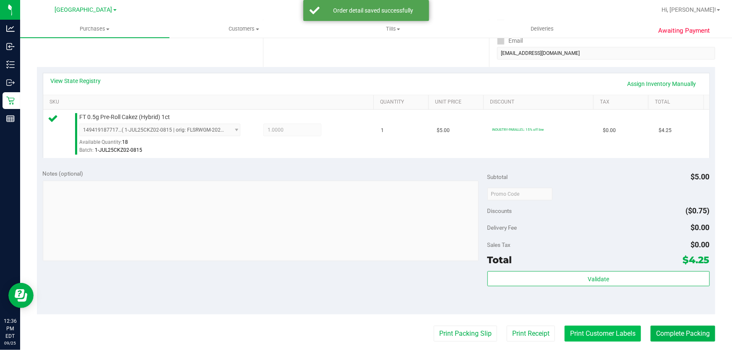
click at [597, 330] on button "Print Customer Labels" at bounding box center [603, 334] width 76 height 16
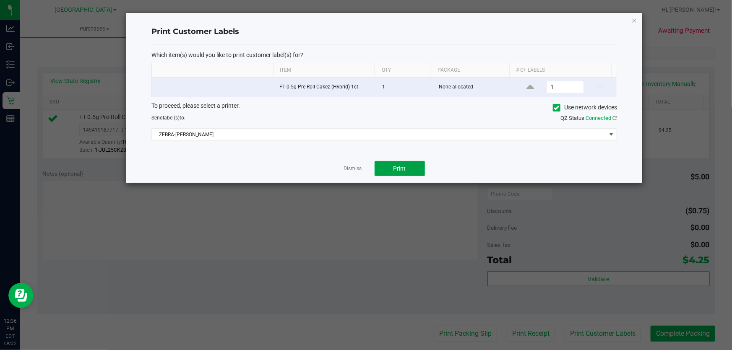
click at [405, 161] on button "Print" at bounding box center [400, 168] width 50 height 15
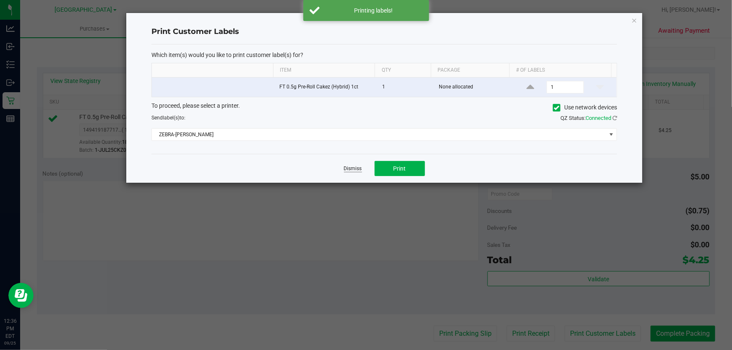
click at [355, 170] on link "Dismiss" at bounding box center [353, 168] width 18 height 7
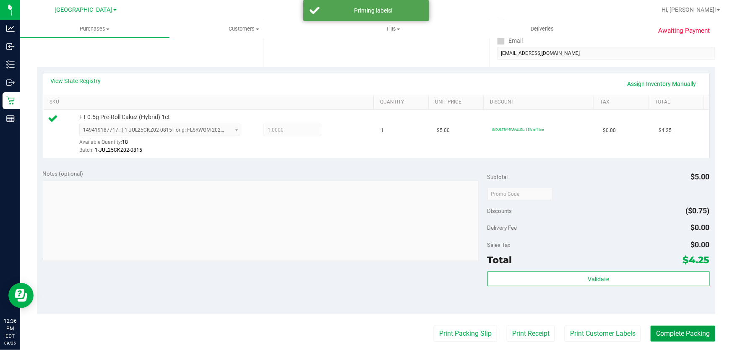
click at [696, 335] on button "Complete Packing" at bounding box center [683, 334] width 65 height 16
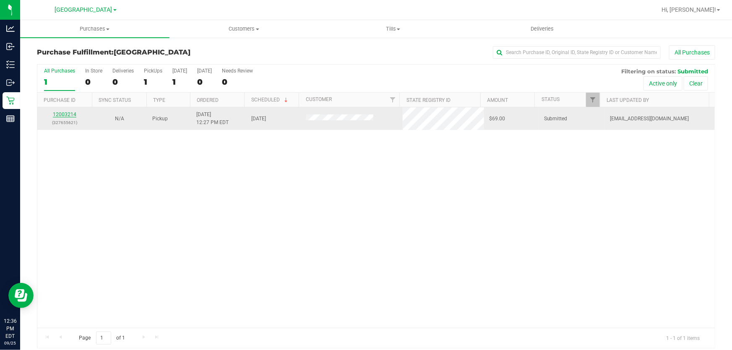
click at [59, 114] on link "12003214" at bounding box center [65, 115] width 24 height 6
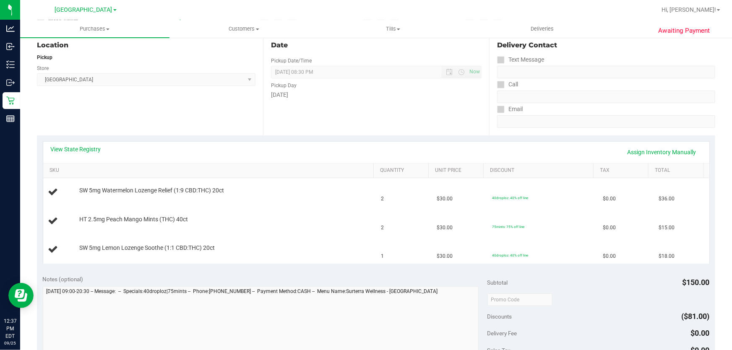
scroll to position [114, 0]
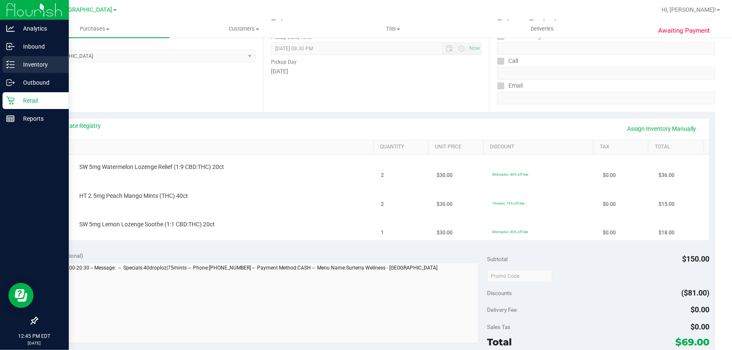
click at [36, 61] on p "Inventory" at bounding box center [40, 65] width 50 height 10
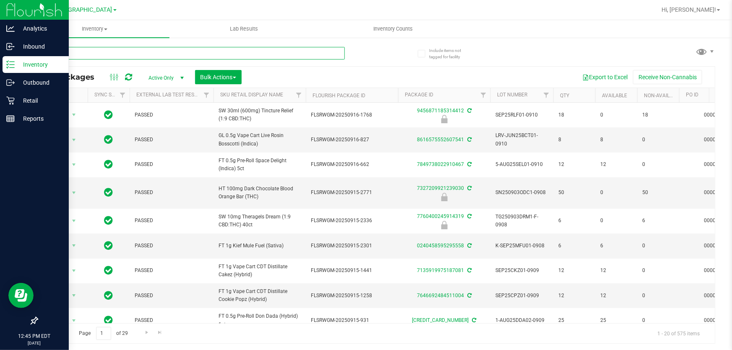
click at [157, 52] on input "text" at bounding box center [191, 53] width 308 height 13
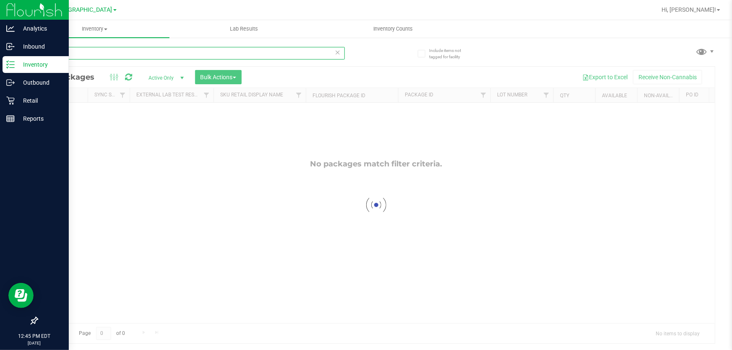
click at [166, 50] on input "glue" at bounding box center [191, 53] width 308 height 13
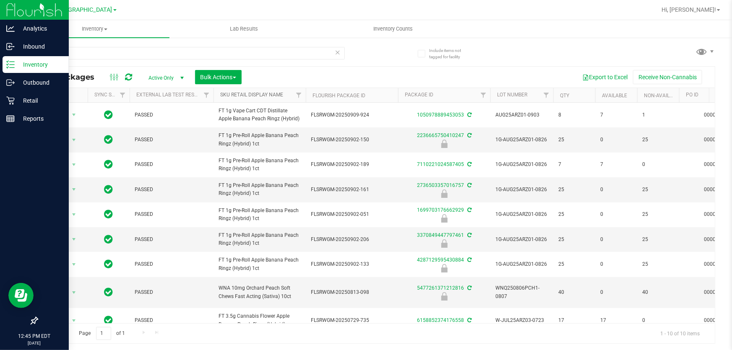
click at [270, 97] on link "Sku Retail Display Name" at bounding box center [251, 95] width 63 height 6
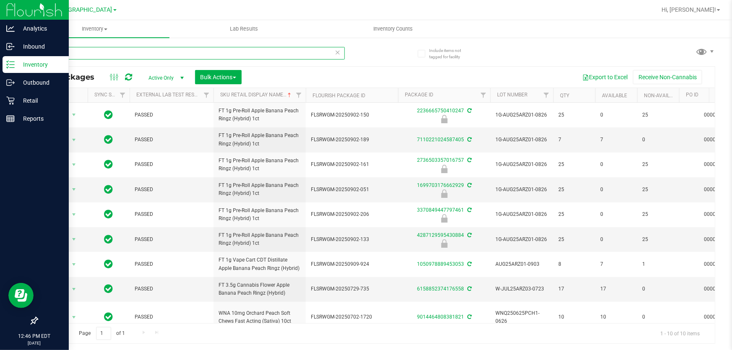
click at [141, 58] on input "peach" at bounding box center [191, 53] width 308 height 13
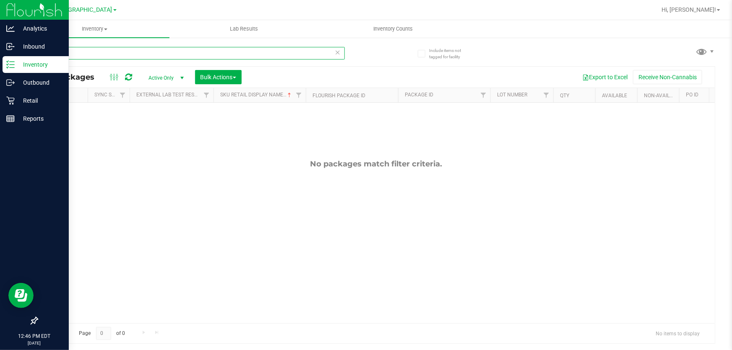
type input "blackb"
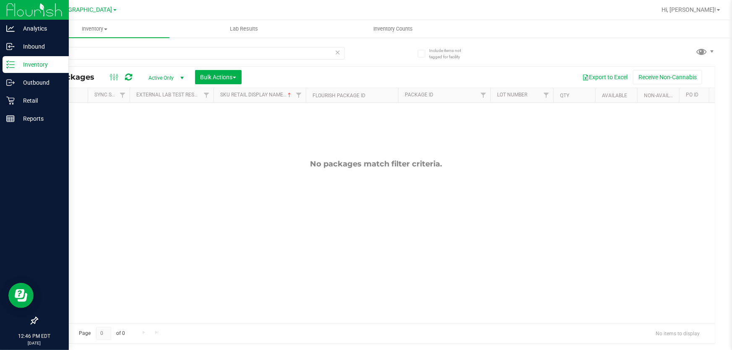
click at [337, 52] on icon at bounding box center [338, 52] width 6 height 10
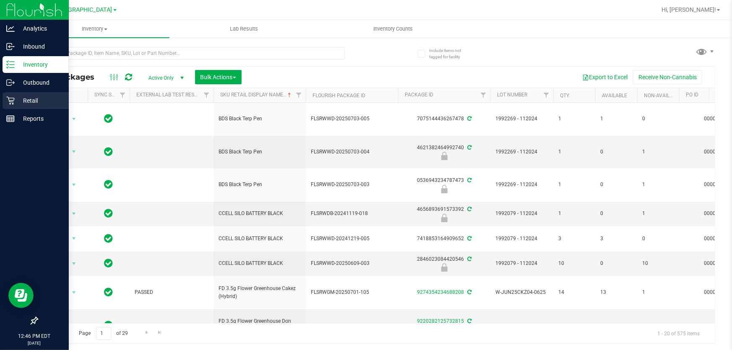
click at [19, 100] on p "Retail" at bounding box center [40, 101] width 50 height 10
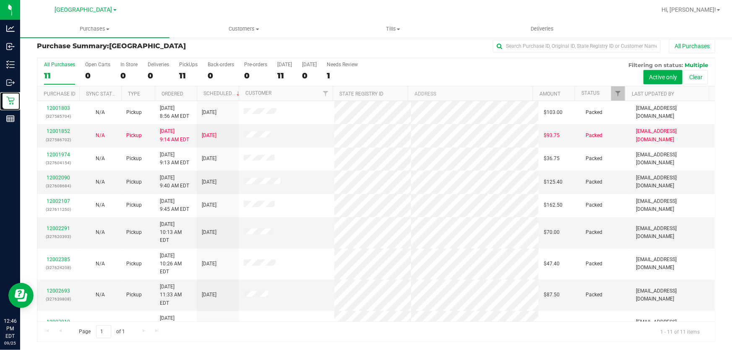
scroll to position [34, 0]
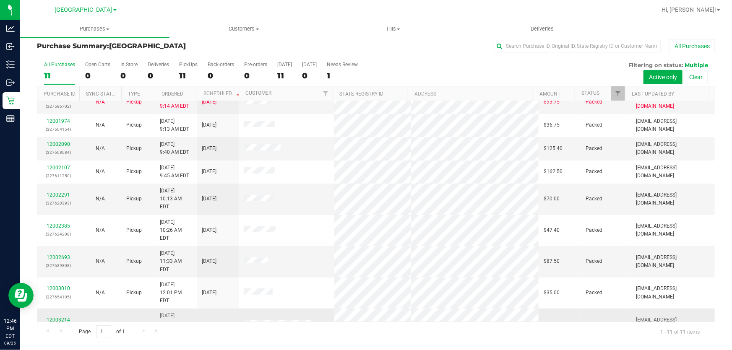
click at [52, 317] on link "12003214" at bounding box center [59, 320] width 24 height 6
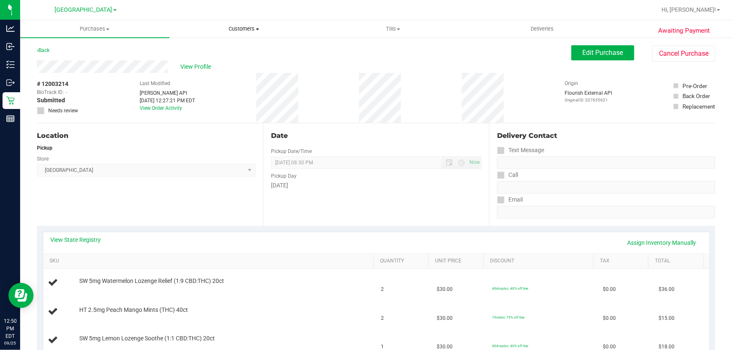
click at [260, 27] on span "Customers" at bounding box center [244, 29] width 149 height 8
click at [222, 49] on span "All customers" at bounding box center [200, 50] width 60 height 7
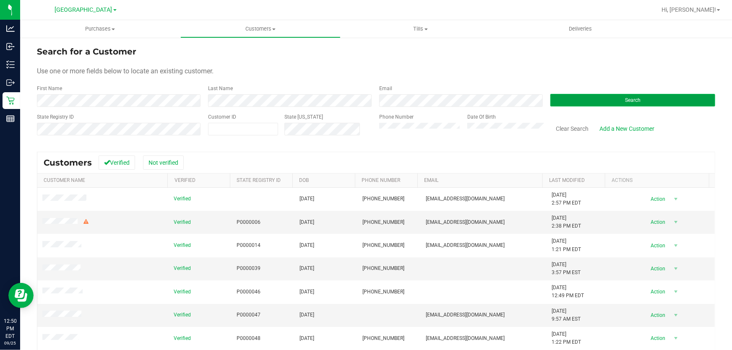
click at [628, 101] on span "Search" at bounding box center [633, 100] width 16 height 6
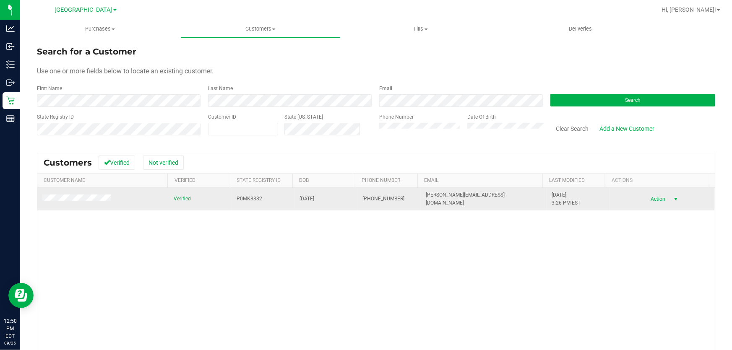
click at [673, 200] on span "select" at bounding box center [676, 199] width 7 height 7
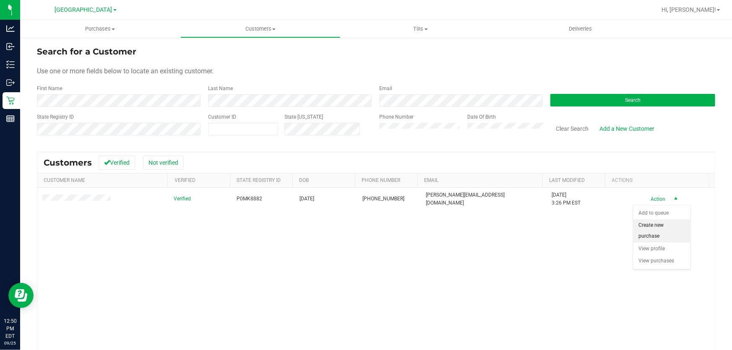
click at [664, 227] on li "Create new purchase" at bounding box center [662, 231] width 57 height 23
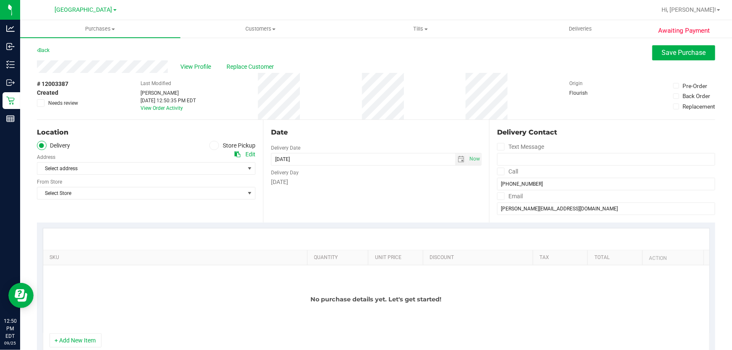
click at [218, 143] on label "Store Pickup" at bounding box center [232, 146] width 46 height 10
click at [0, 0] on input "Store Pickup" at bounding box center [0, 0] width 0 height 0
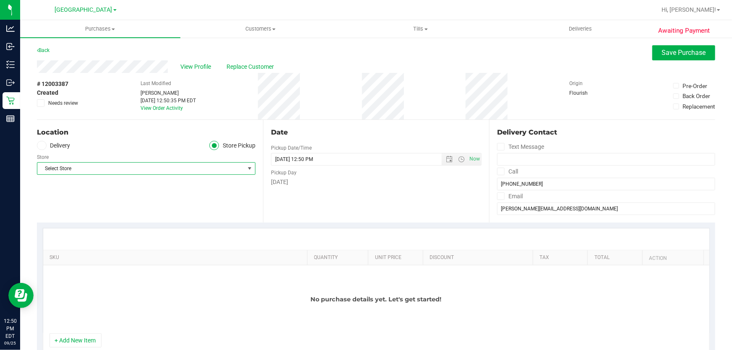
click at [242, 170] on span "Select Store" at bounding box center [140, 169] width 207 height 12
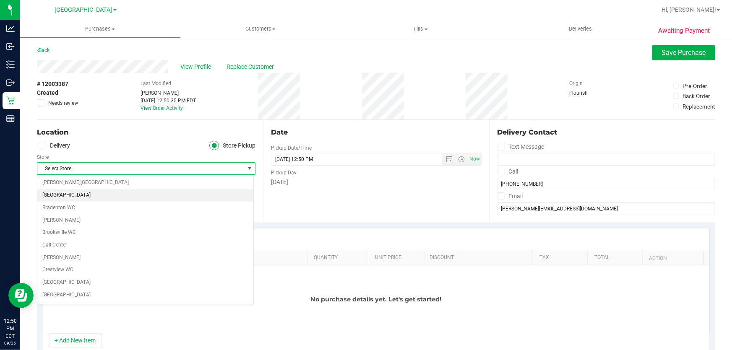
click at [99, 194] on li "[GEOGRAPHIC_DATA]" at bounding box center [145, 195] width 216 height 13
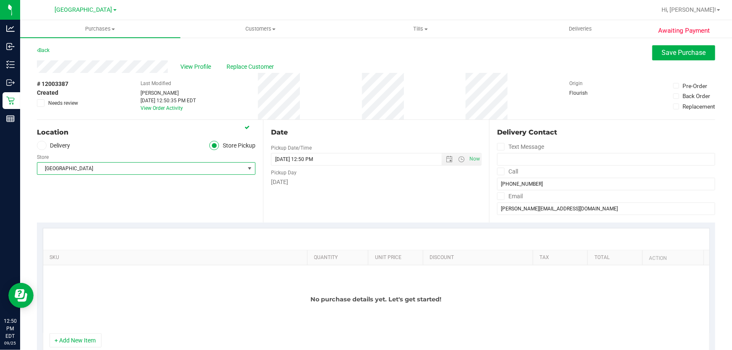
click at [75, 338] on button "+ Add New Item" at bounding box center [76, 341] width 52 height 14
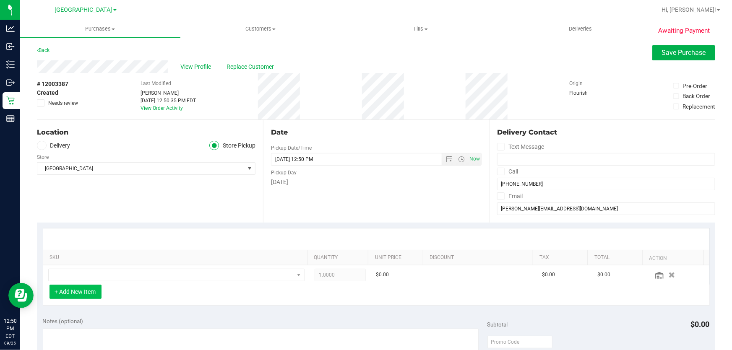
click at [76, 294] on button "+ Add New Item" at bounding box center [76, 292] width 52 height 14
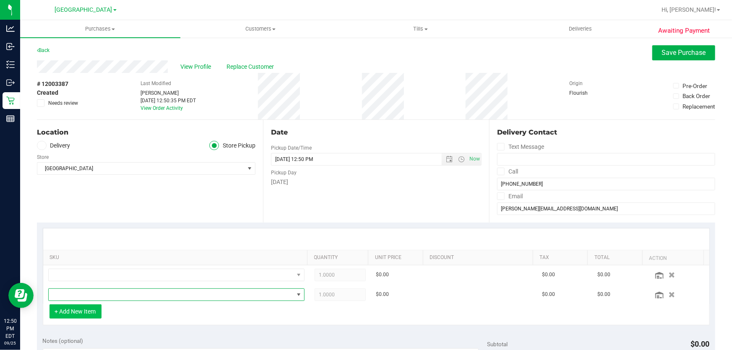
click at [76, 294] on span "NO DATA FOUND" at bounding box center [171, 295] width 245 height 12
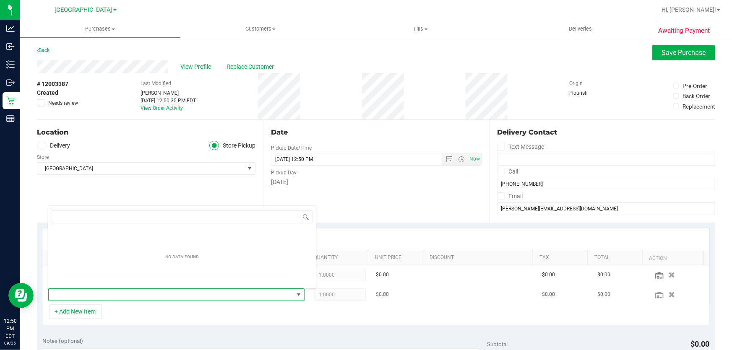
scroll to position [13, 249]
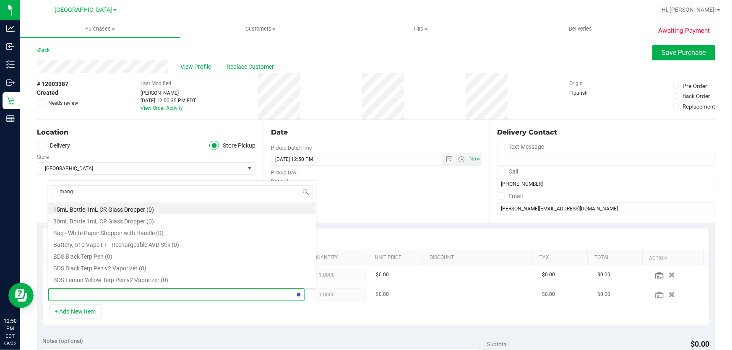
type input "mango"
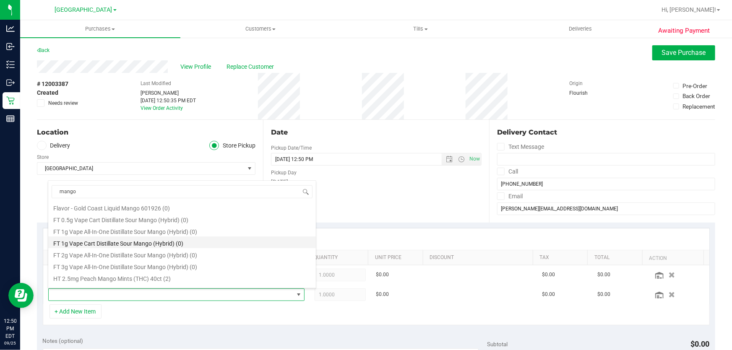
scroll to position [38, 0]
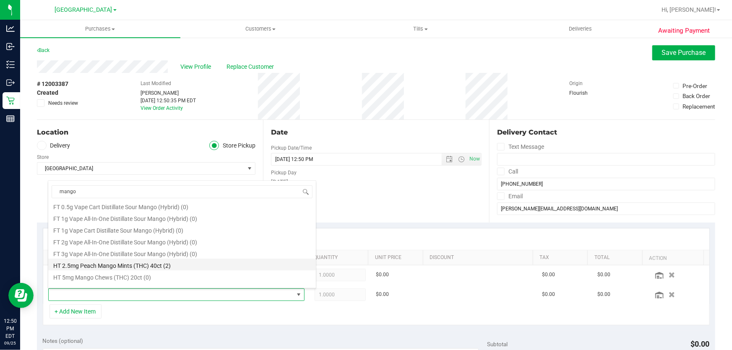
click at [141, 262] on li "HT 2.5mg Peach Mango Mints (THC) 40ct (2)" at bounding box center [182, 265] width 268 height 12
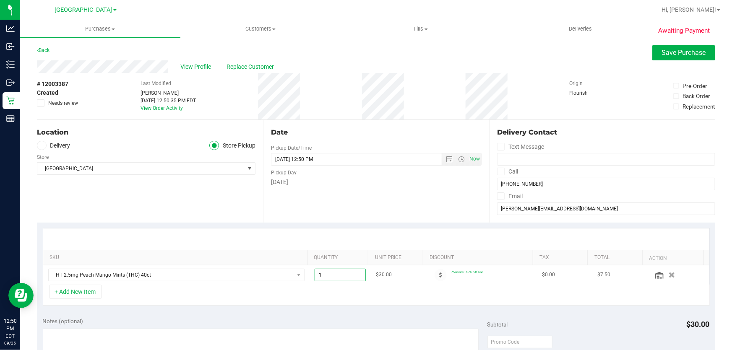
click at [340, 275] on span "1.00 1" at bounding box center [341, 275] width 52 height 13
type input "2"
type input "2.00"
click at [440, 211] on div "Date Pickup Date/Time [DATE] Now [DATE] 12:50 PM Now Pickup Day [DATE]" at bounding box center [376, 171] width 226 height 103
click at [662, 50] on span "Save Purchase" at bounding box center [684, 53] width 44 height 8
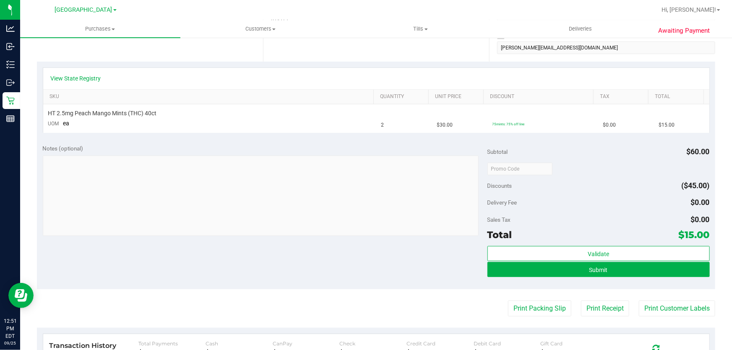
scroll to position [191, 0]
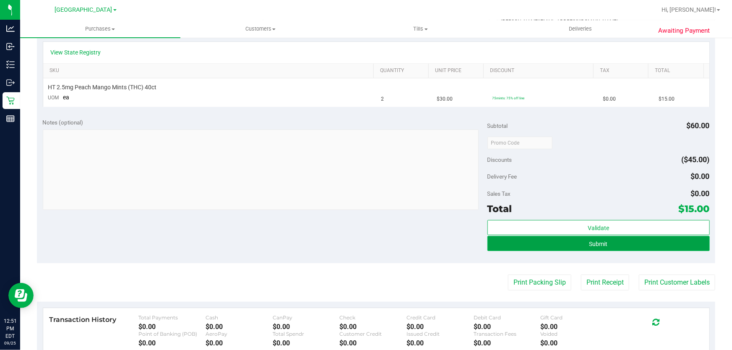
click at [590, 244] on span "Submit" at bounding box center [599, 244] width 18 height 7
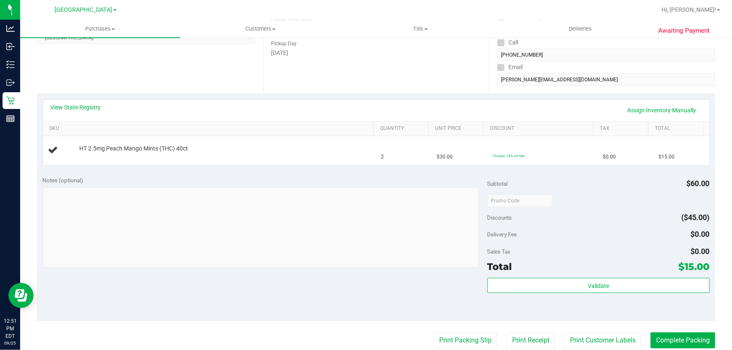
scroll to position [76, 0]
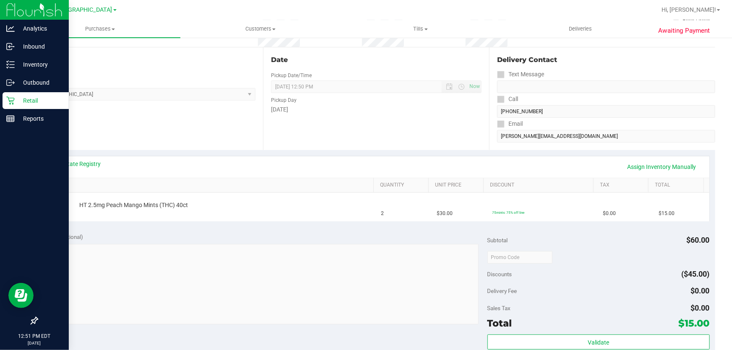
click at [15, 95] on div "Retail" at bounding box center [36, 100] width 66 height 17
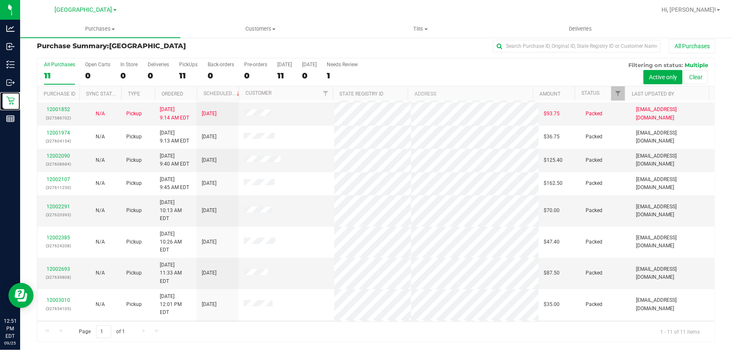
scroll to position [34, 0]
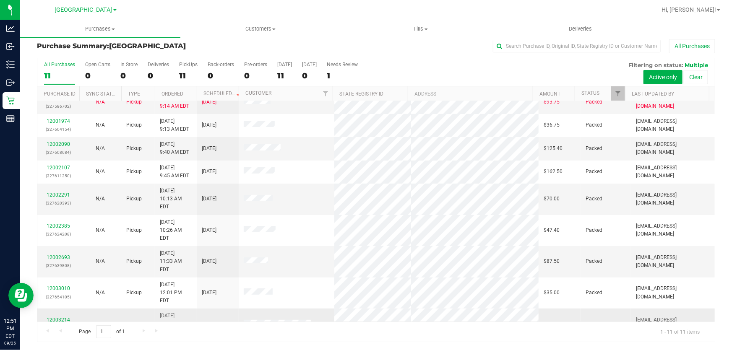
click at [63, 317] on link "12003214" at bounding box center [59, 320] width 24 height 6
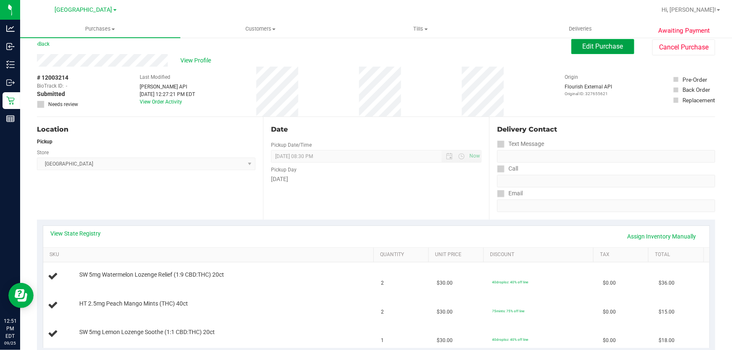
click at [573, 47] on button "Edit Purchase" at bounding box center [603, 46] width 63 height 15
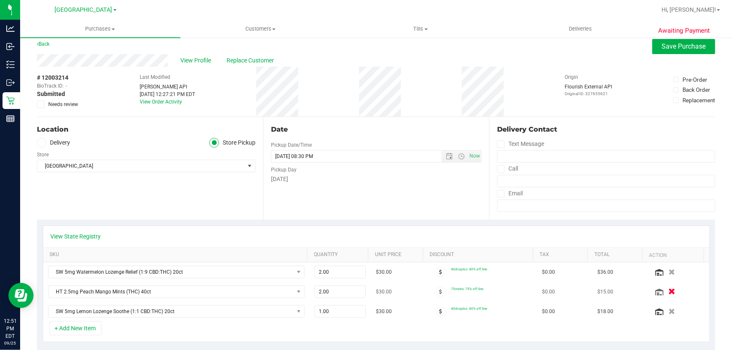
click at [669, 289] on icon "button" at bounding box center [672, 292] width 7 height 6
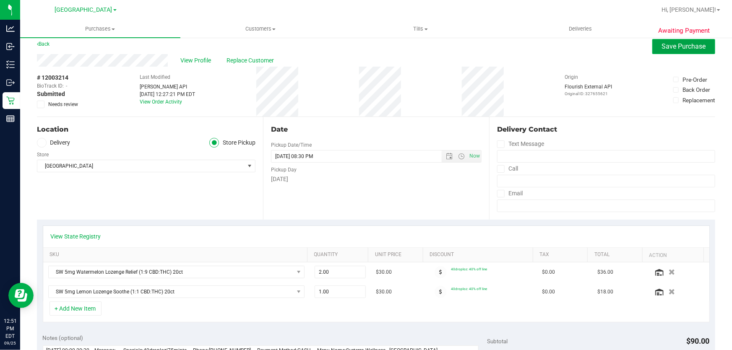
click at [667, 42] on span "Save Purchase" at bounding box center [684, 46] width 44 height 8
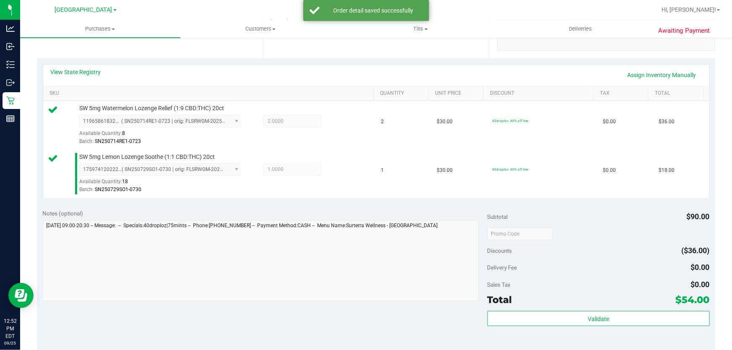
scroll to position [273, 0]
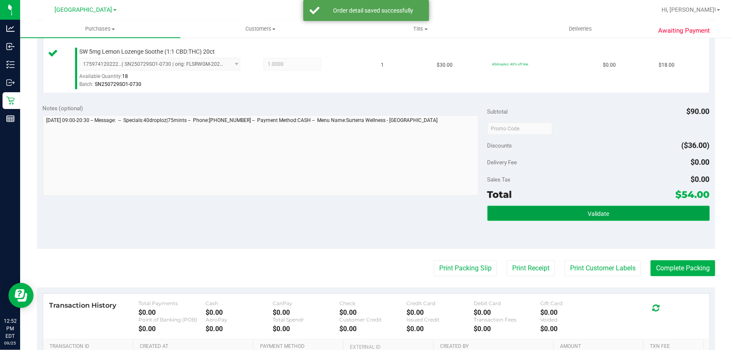
click at [608, 206] on button "Validate" at bounding box center [599, 213] width 222 height 15
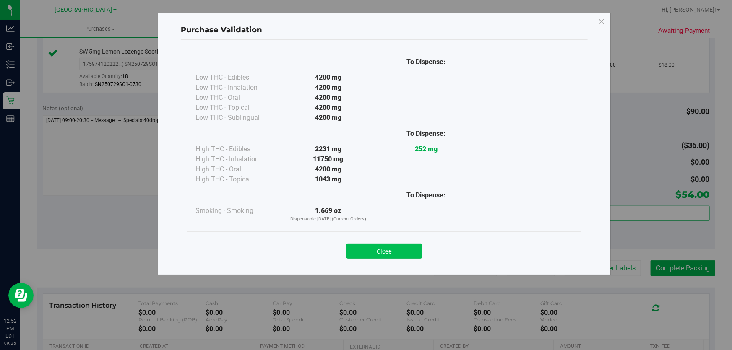
click at [367, 248] on button "Close" at bounding box center [384, 251] width 76 height 15
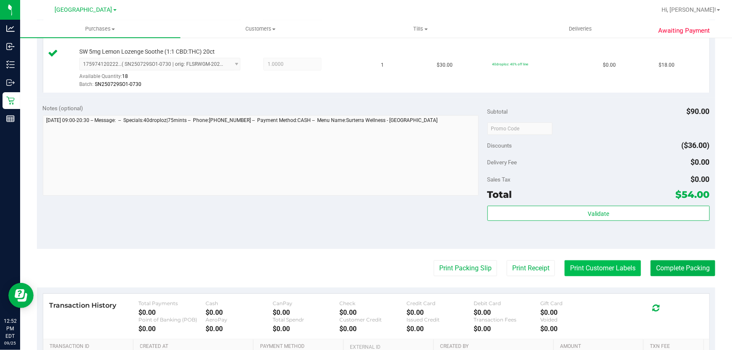
click at [583, 269] on button "Print Customer Labels" at bounding box center [603, 269] width 76 height 16
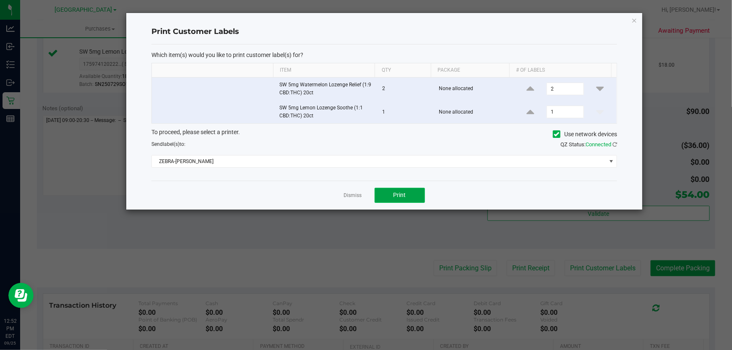
click at [393, 197] on button "Print" at bounding box center [400, 195] width 50 height 15
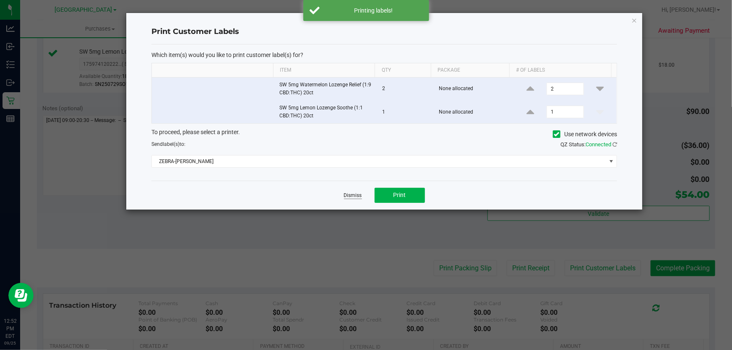
click at [352, 197] on link "Dismiss" at bounding box center [353, 195] width 18 height 7
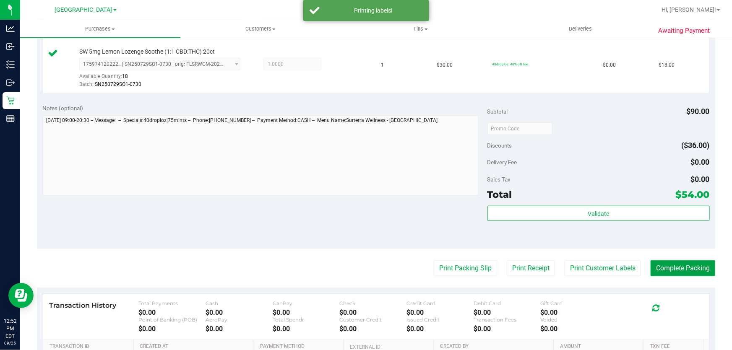
click at [666, 270] on button "Complete Packing" at bounding box center [683, 269] width 65 height 16
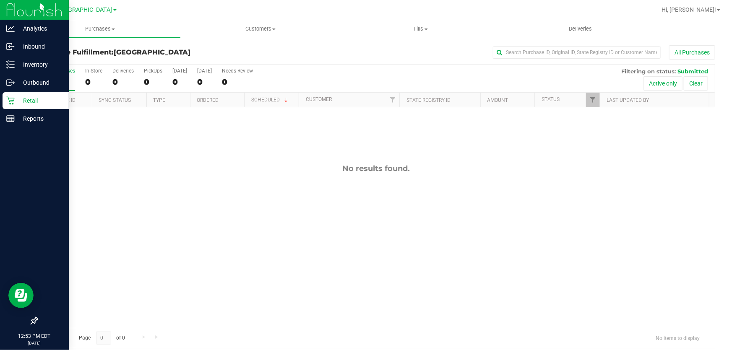
click at [18, 99] on p "Retail" at bounding box center [40, 101] width 50 height 10
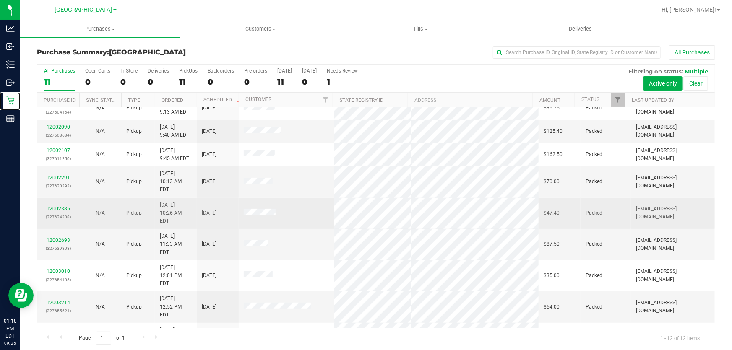
scroll to position [6, 0]
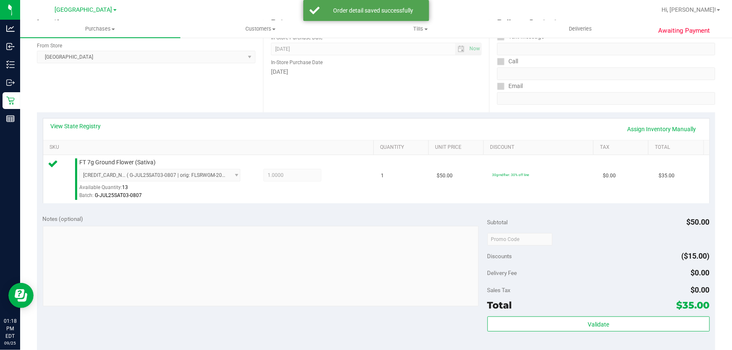
scroll to position [235, 0]
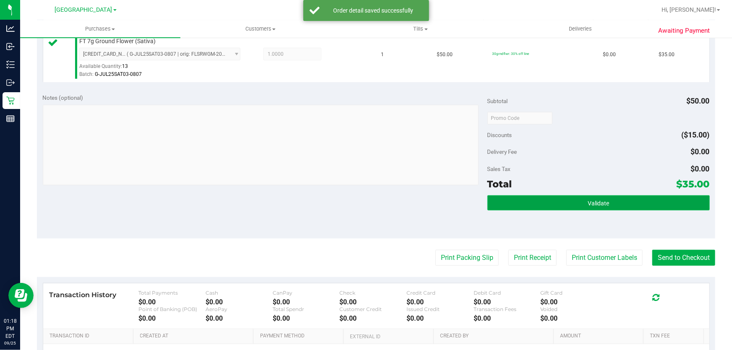
click at [543, 202] on button "Validate" at bounding box center [599, 203] width 222 height 15
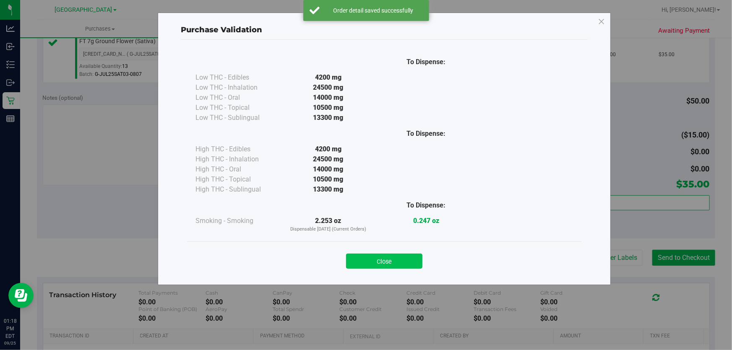
click at [391, 263] on button "Close" at bounding box center [384, 261] width 76 height 15
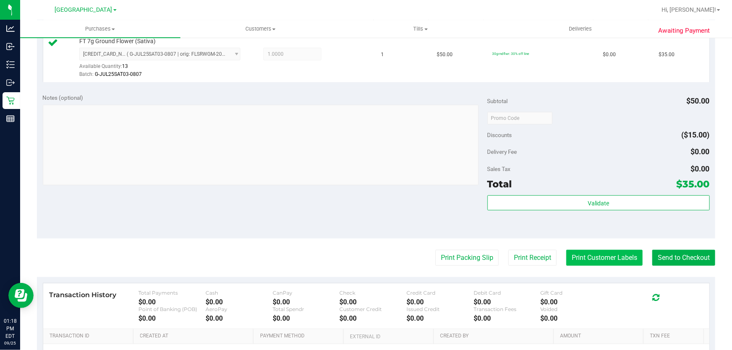
click at [625, 257] on button "Print Customer Labels" at bounding box center [605, 258] width 76 height 16
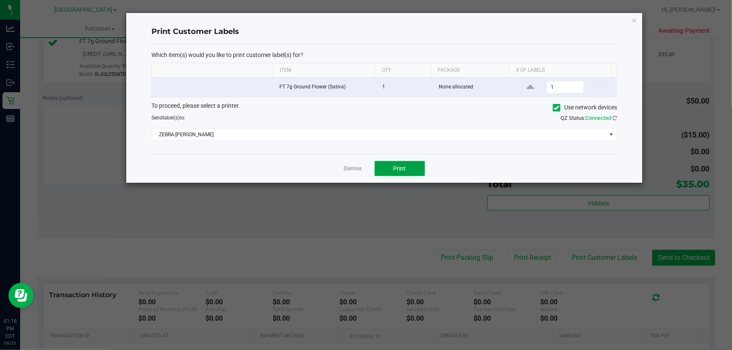
click at [399, 167] on span "Print" at bounding box center [400, 168] width 13 height 7
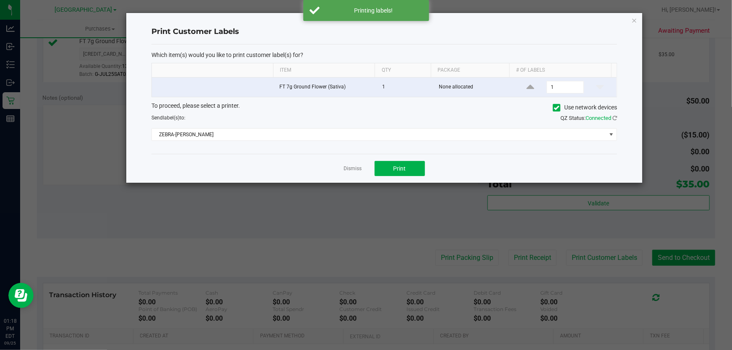
click at [352, 166] on link "Dismiss" at bounding box center [353, 168] width 18 height 7
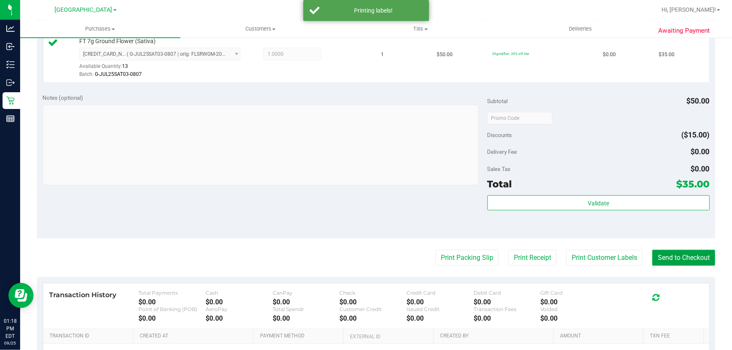
click at [687, 260] on button "Send to Checkout" at bounding box center [684, 258] width 63 height 16
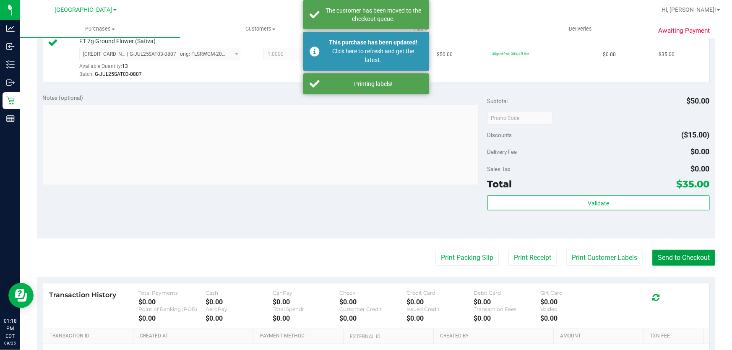
click at [681, 254] on button "Send to Checkout" at bounding box center [684, 258] width 63 height 16
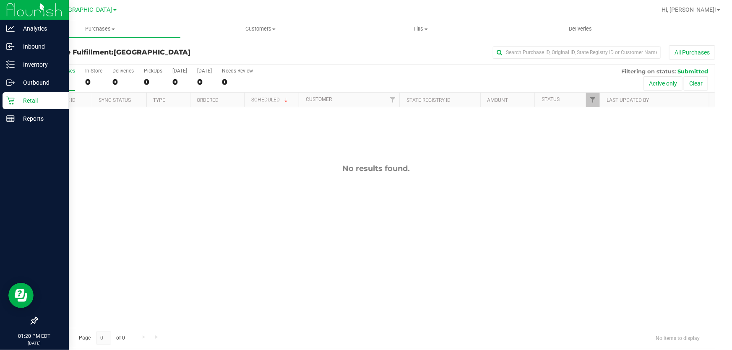
click at [21, 96] on p "Retail" at bounding box center [40, 101] width 50 height 10
